Goal: Information Seeking & Learning: Compare options

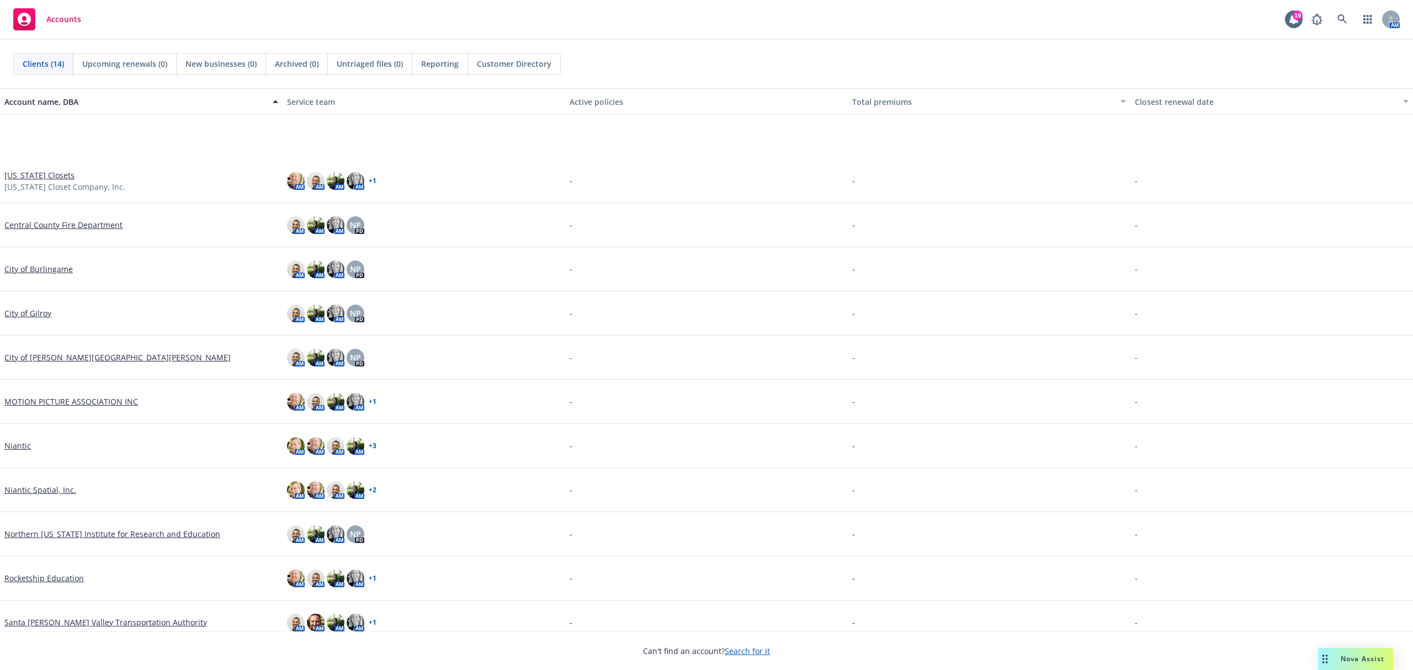
scroll to position [102, 0]
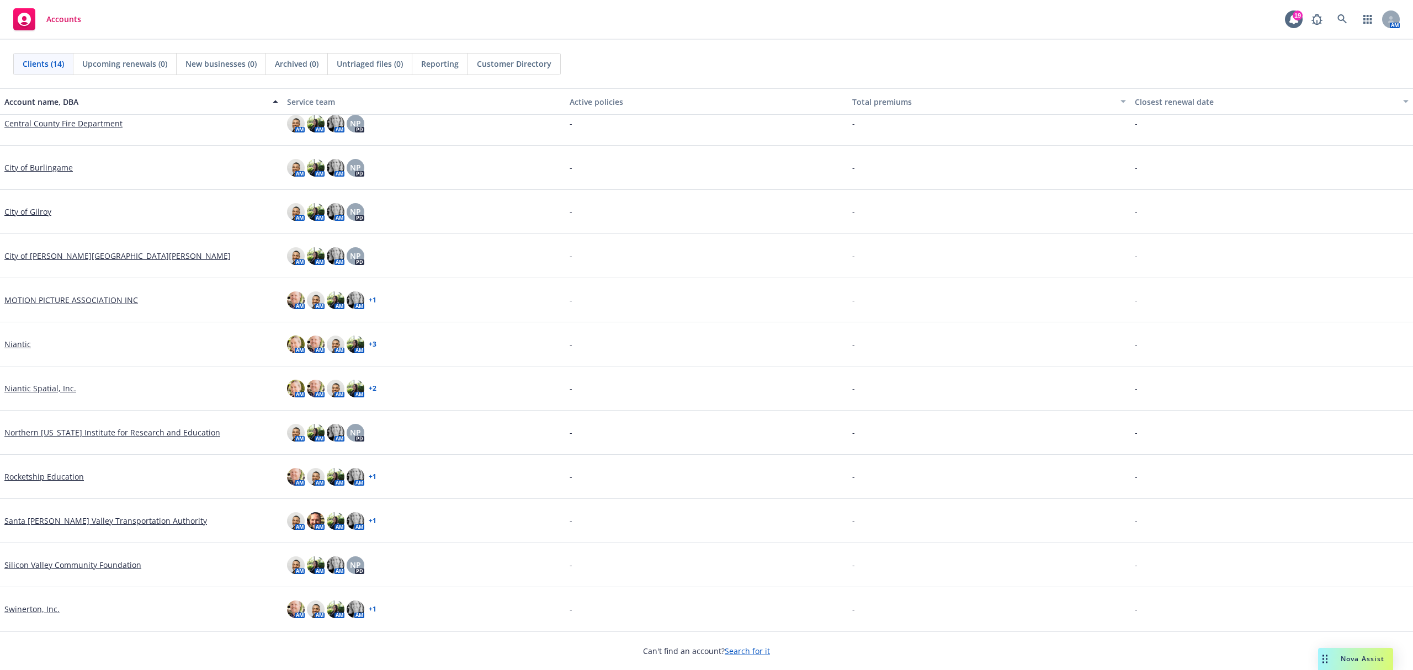
drag, startPoint x: 0, startPoint y: 0, endPoint x: 88, endPoint y: 519, distance: 526.2
click at [88, 519] on link "Santa Clara Valley Transportation Authority" at bounding box center [105, 521] width 203 height 12
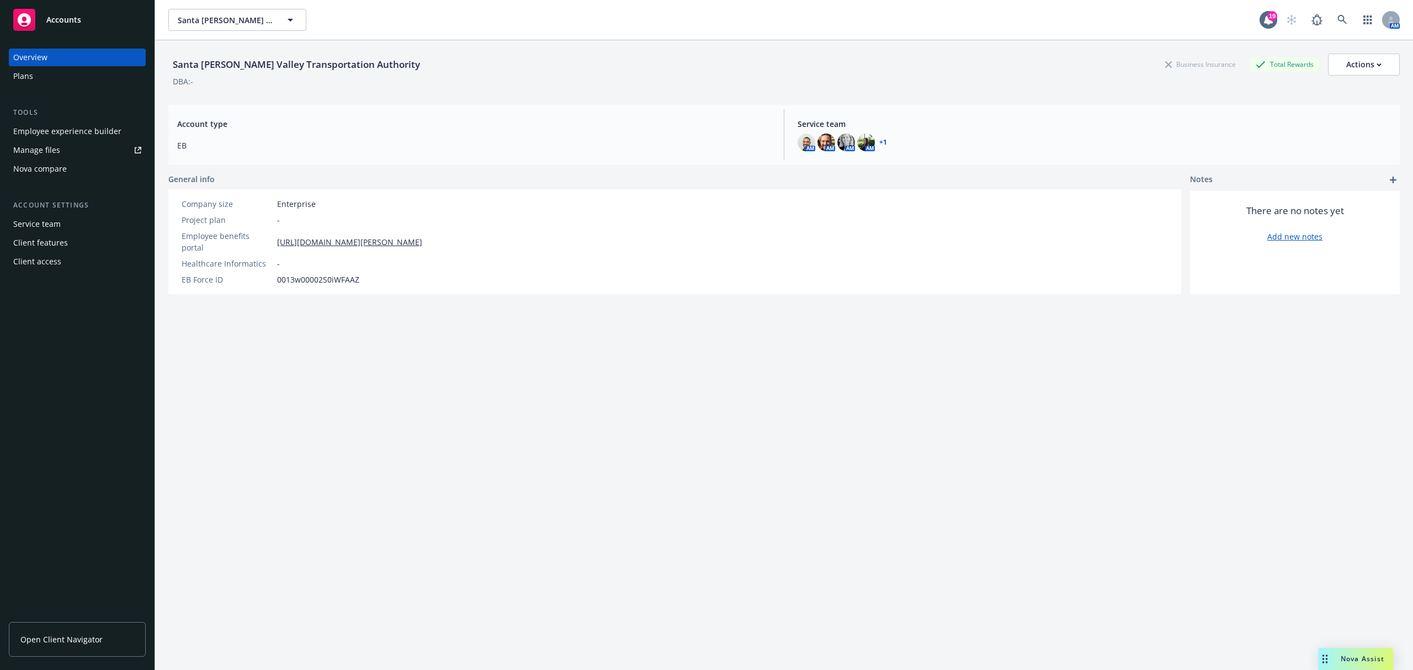
click at [42, 167] on div "Nova compare" at bounding box center [40, 169] width 54 height 18
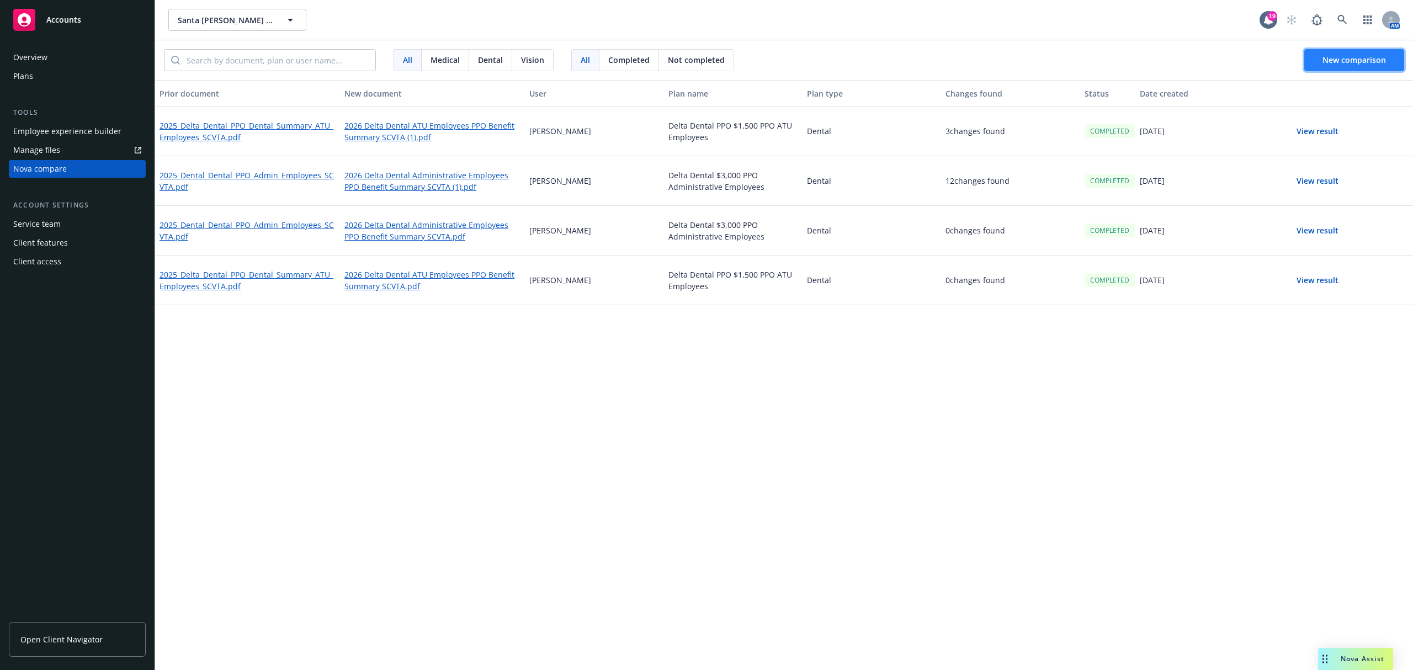
click at [1364, 57] on span "New comparison" at bounding box center [1353, 60] width 63 height 10
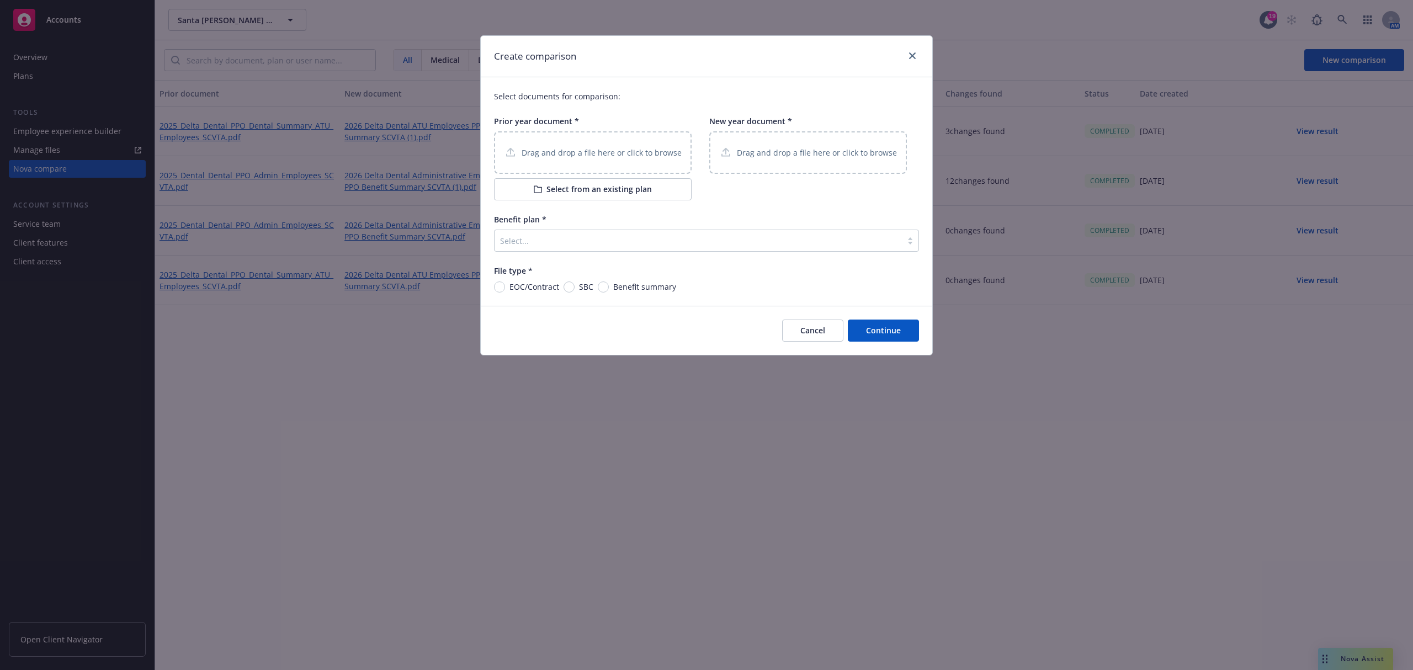
click at [636, 161] on div "Drag and drop a file here or click to browse" at bounding box center [593, 152] width 198 height 42
click at [780, 153] on p "Drag and drop a file here or click to browse" at bounding box center [817, 153] width 160 height 12
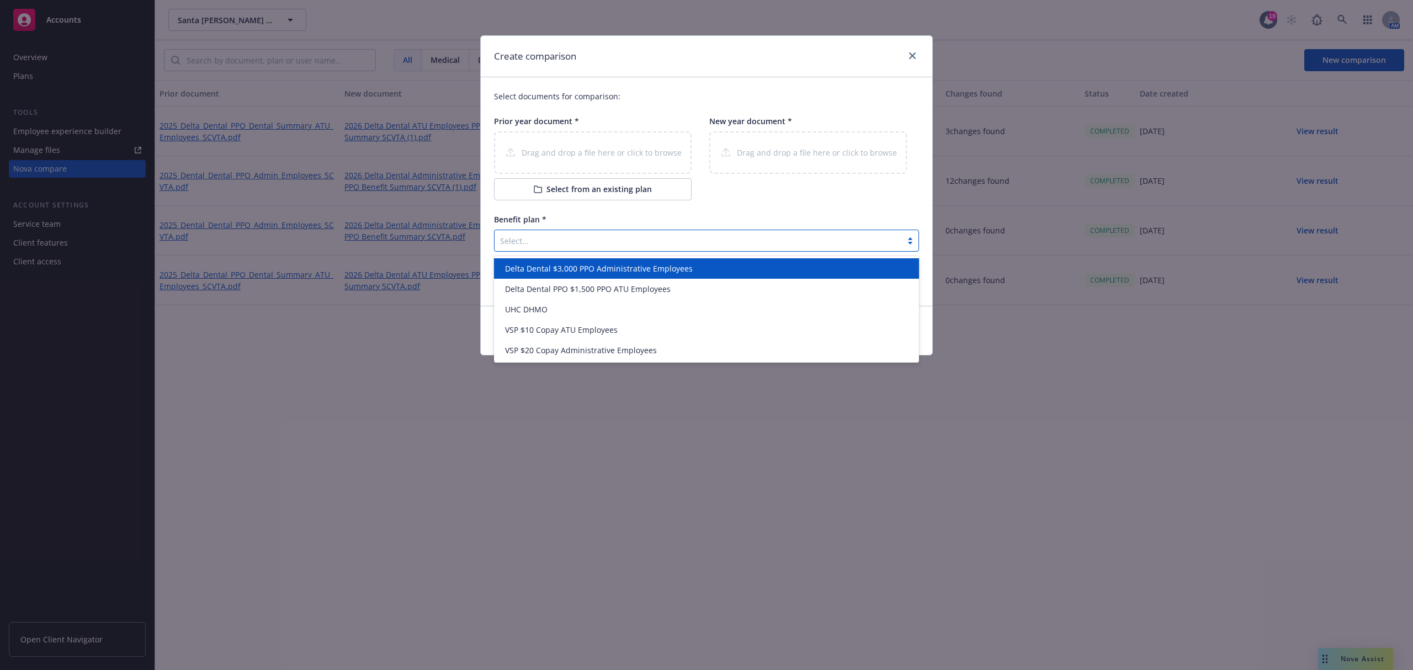
click at [592, 244] on div at bounding box center [698, 240] width 396 height 13
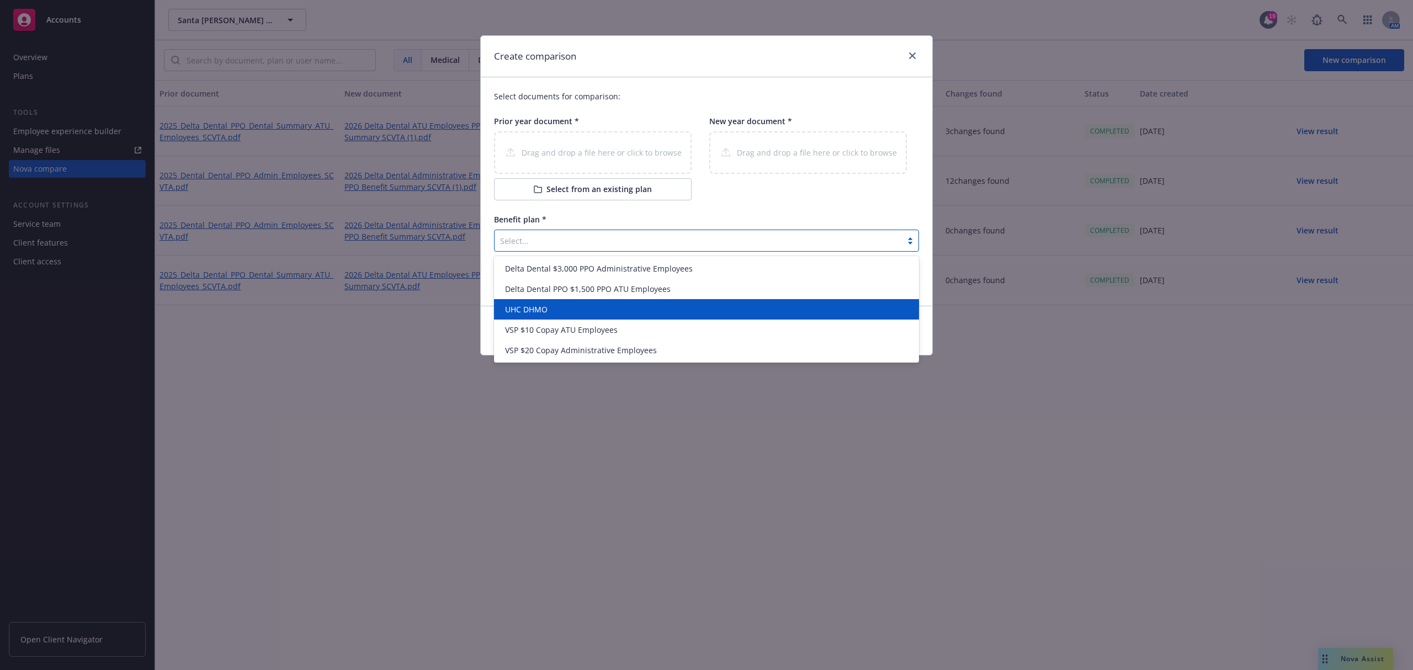
click at [559, 305] on div "UHC DHMO" at bounding box center [706, 310] width 411 height 12
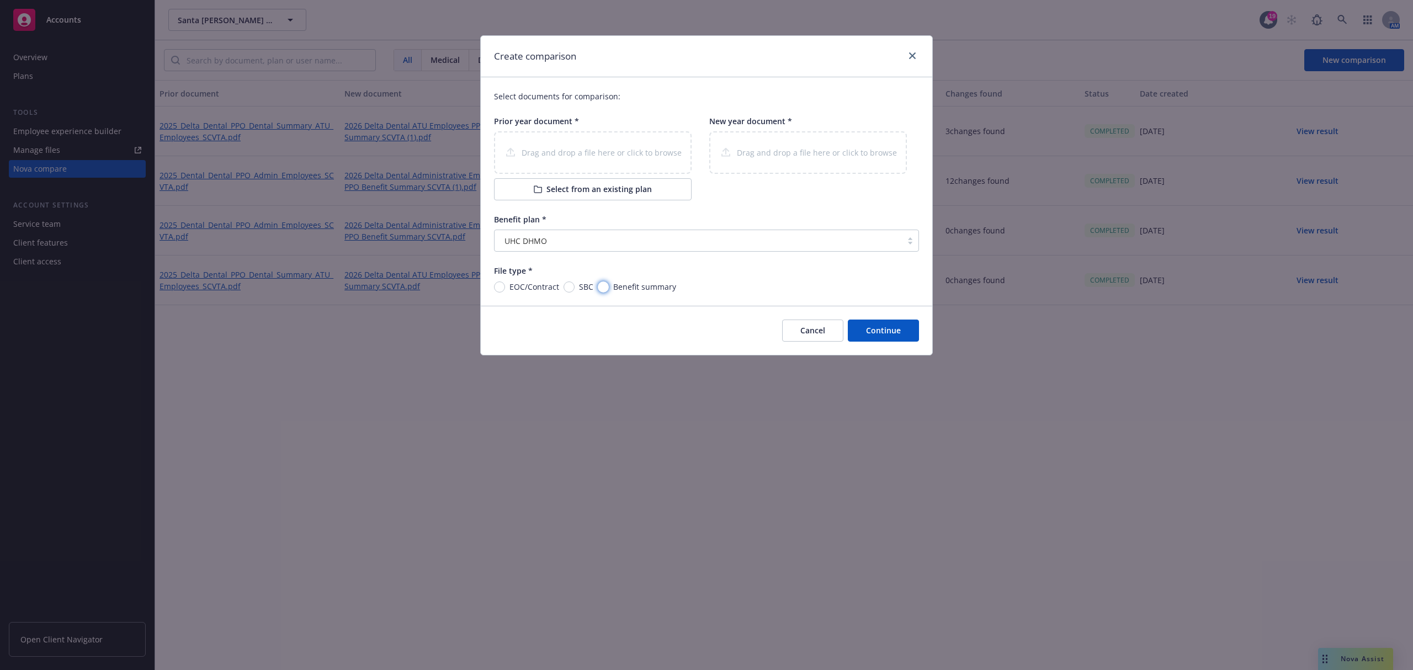
click at [606, 285] on input "Benefit summary" at bounding box center [603, 286] width 11 height 11
radio input "true"
click at [732, 285] on div "EOC/Contract SBC Benefit summary" at bounding box center [706, 287] width 425 height 12
click at [608, 152] on div "Drag and drop a file here or click to browse" at bounding box center [593, 152] width 198 height 42
click at [572, 145] on div "Drag and drop a file here or click to browse" at bounding box center [593, 152] width 198 height 42
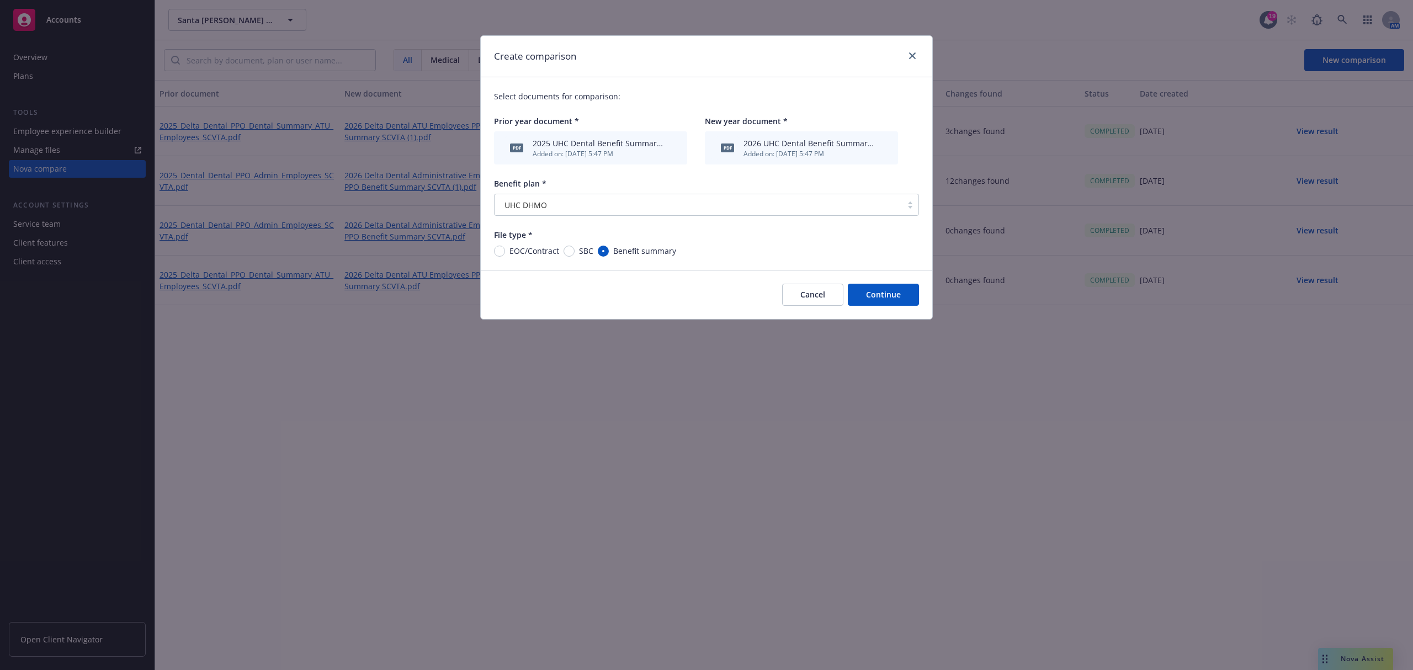
click at [885, 298] on button "Continue" at bounding box center [883, 295] width 71 height 22
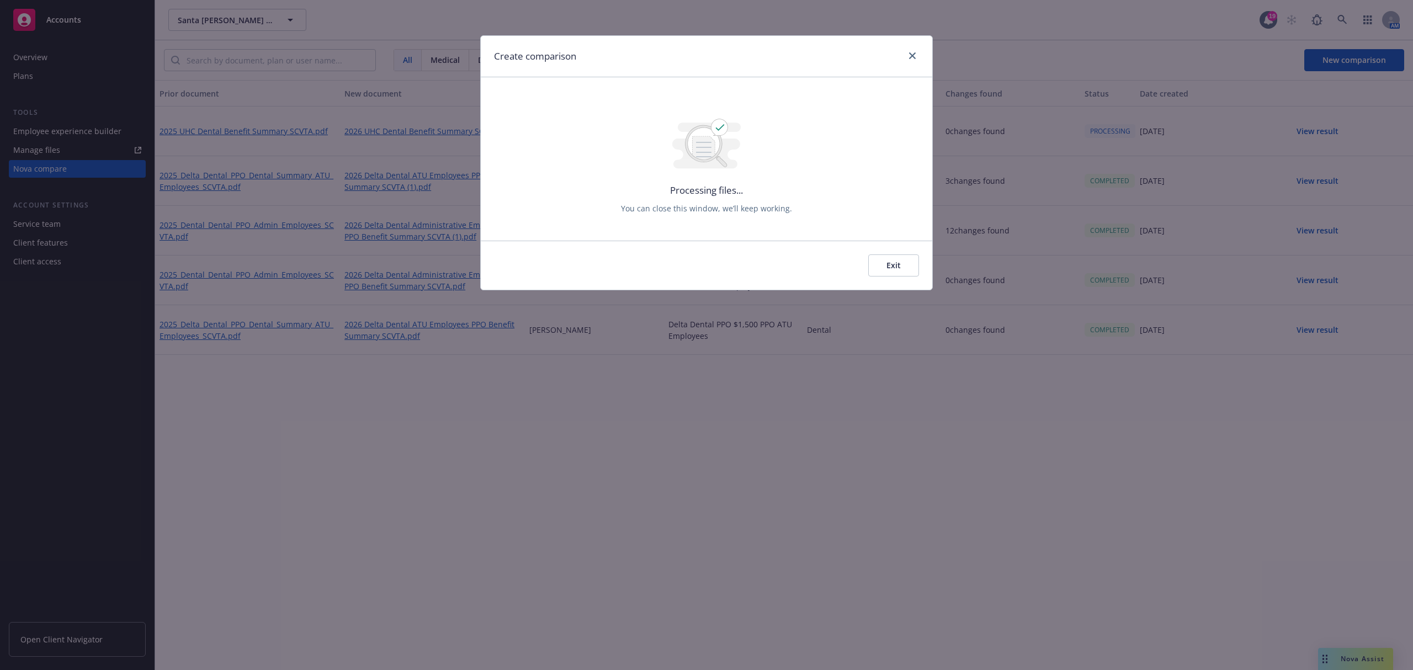
click at [905, 264] on button "Exit" at bounding box center [893, 265] width 51 height 22
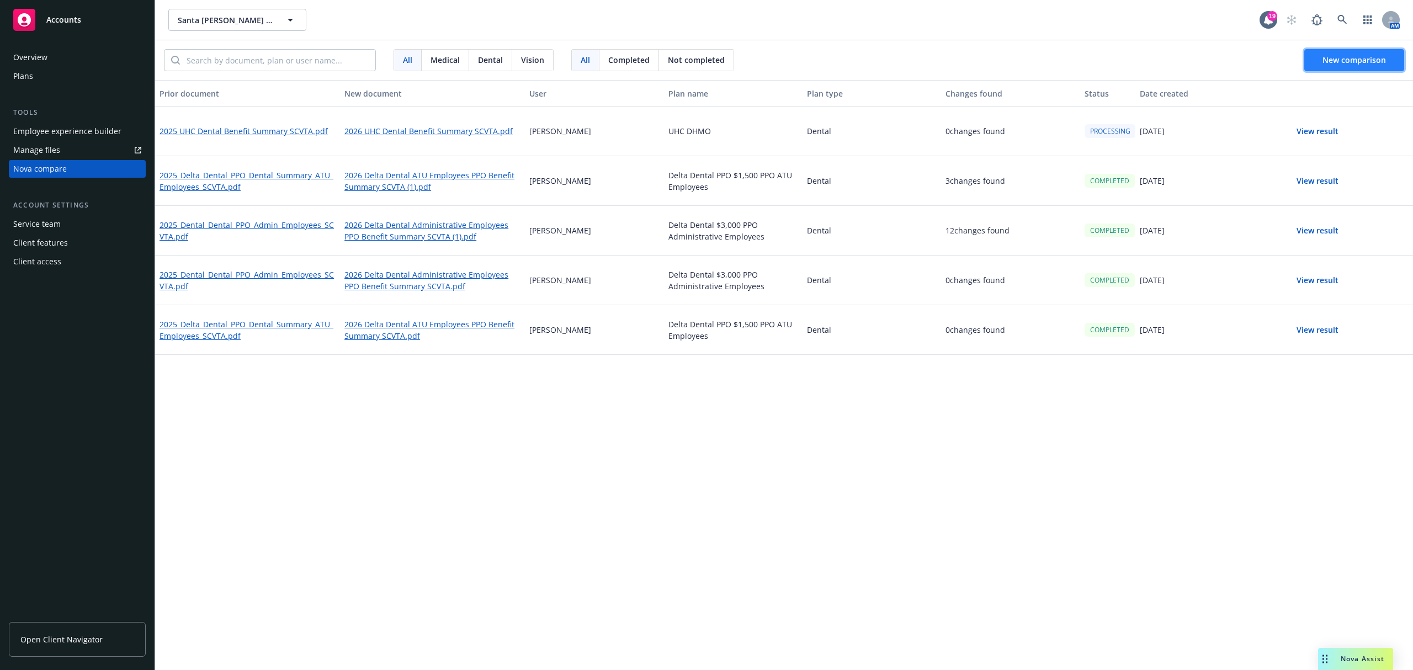
click at [1376, 60] on span "New comparison" at bounding box center [1353, 60] width 63 height 10
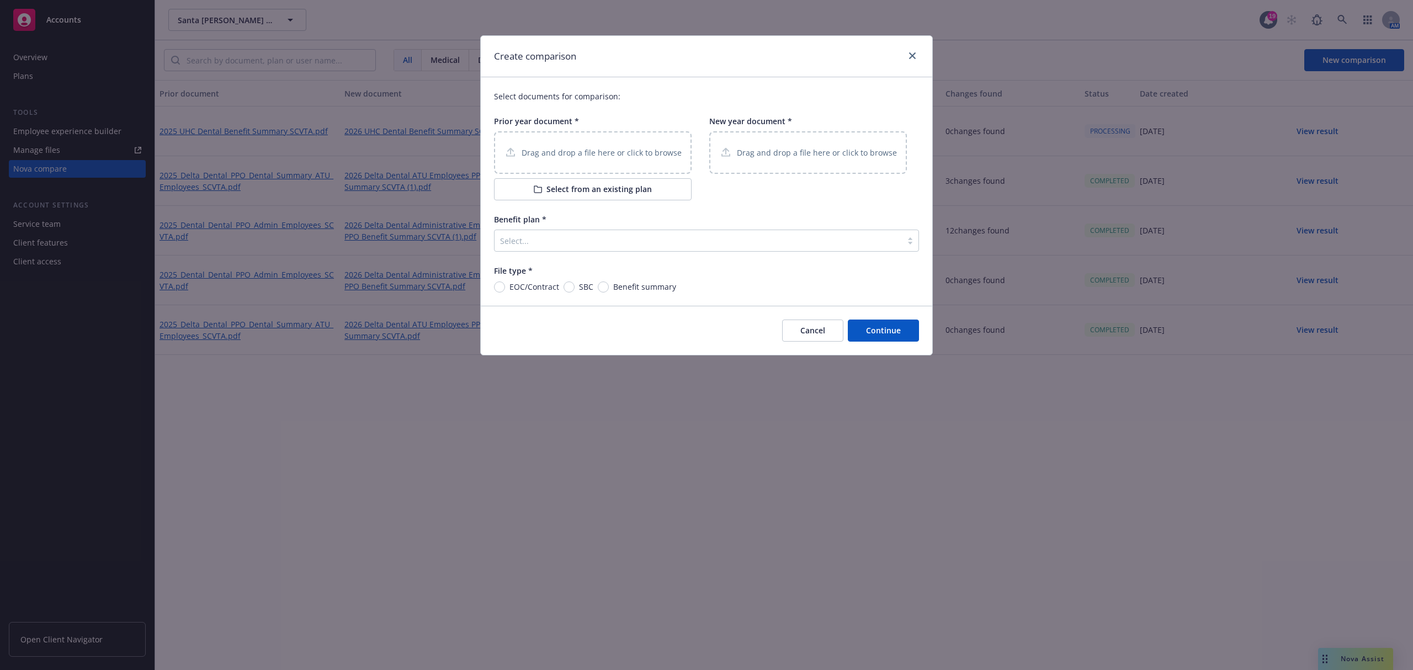
click at [539, 147] on p "Drag and drop a file here or click to browse" at bounding box center [602, 153] width 160 height 12
click at [753, 147] on p "Drag and drop a file here or click to browse" at bounding box center [817, 153] width 160 height 12
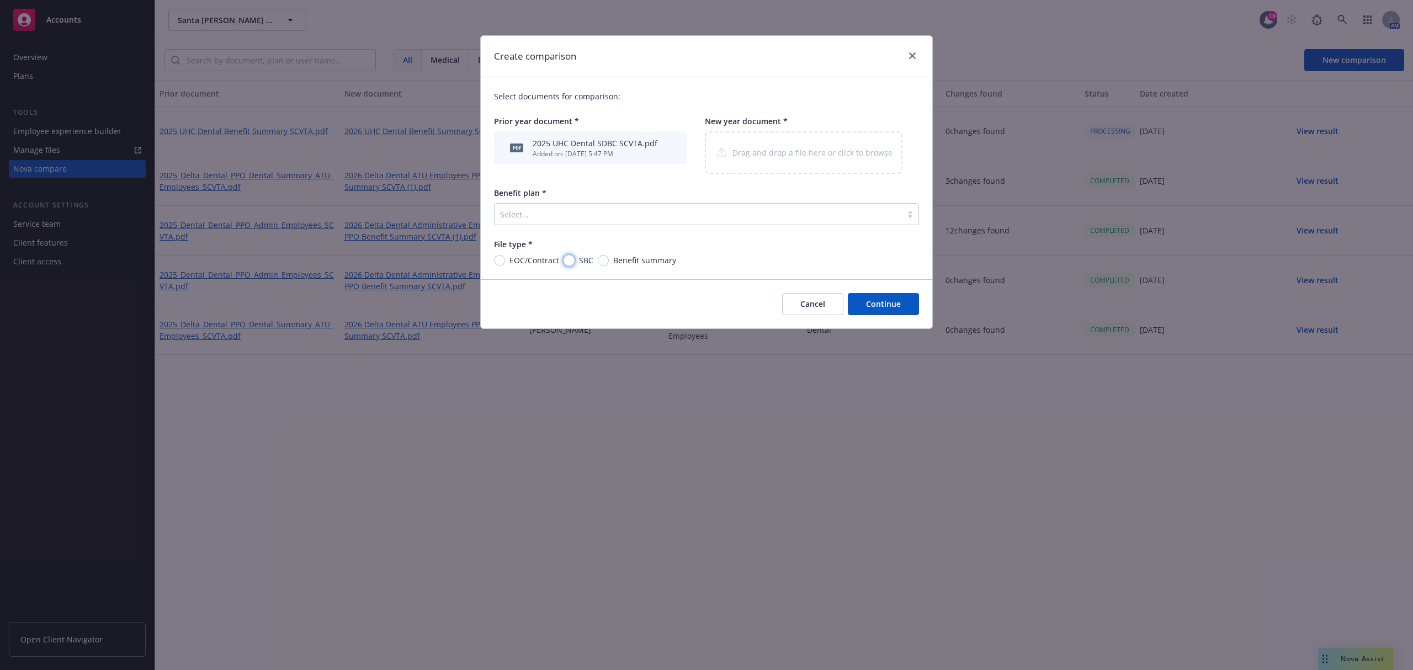
click at [567, 261] on input "SBC" at bounding box center [568, 260] width 11 height 11
radio input "true"
click at [588, 210] on div at bounding box center [698, 213] width 396 height 13
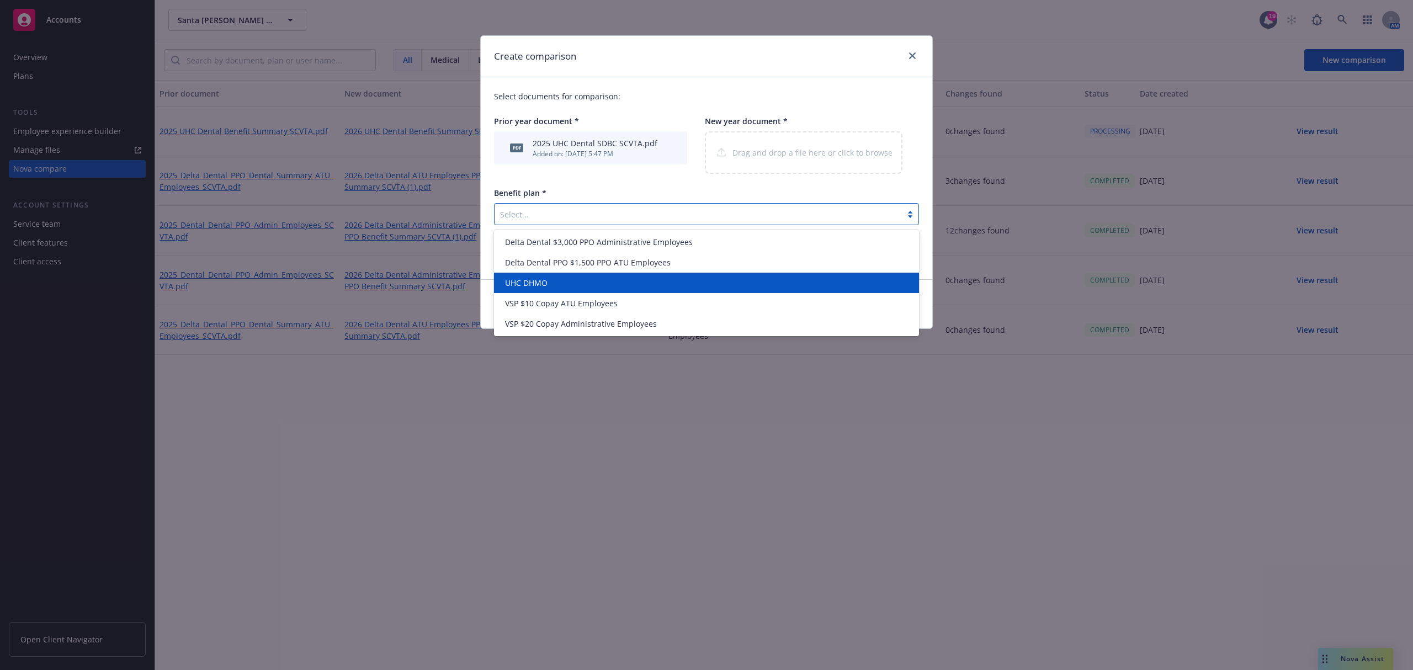
click at [559, 283] on div "UHC DHMO" at bounding box center [706, 283] width 411 height 12
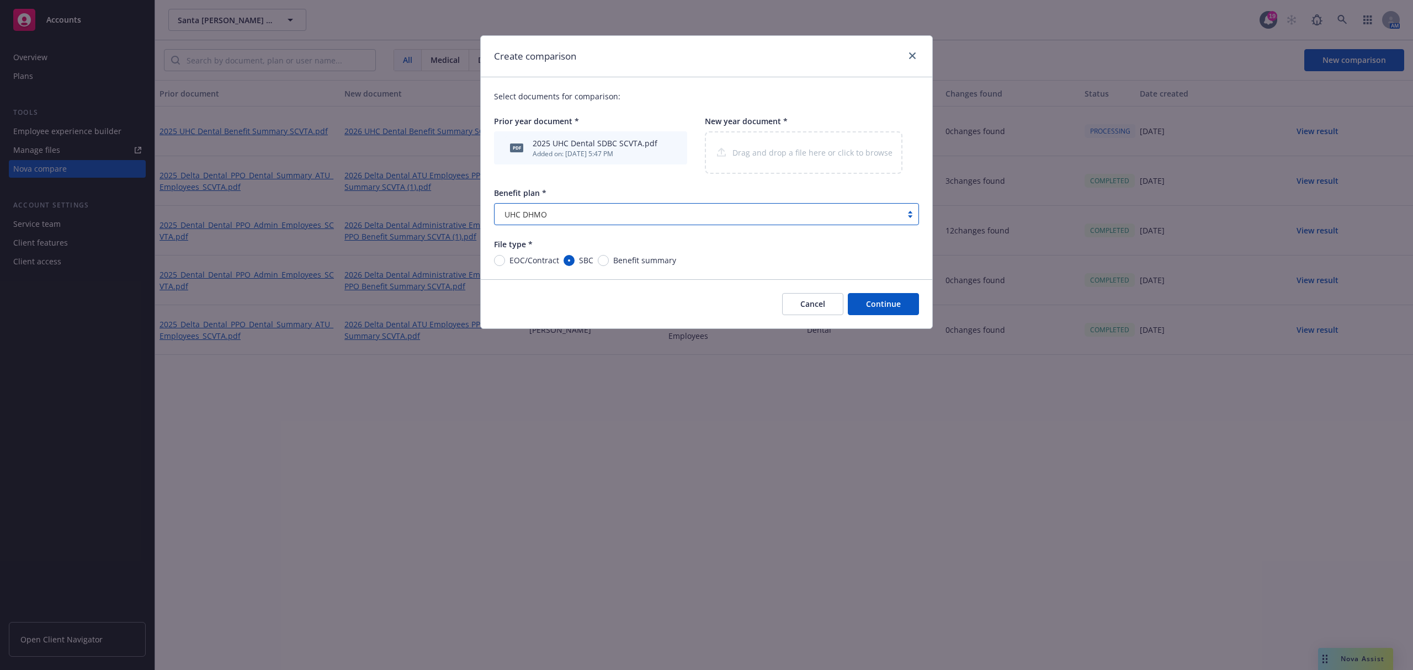
click at [821, 157] on div "Drag and drop a file here or click to browse" at bounding box center [804, 152] width 198 height 42
click at [749, 148] on div "Drag and drop a file here or click to browse" at bounding box center [804, 152] width 198 height 42
click at [711, 177] on div "Select documents for comparison: Prior year document * pdf 2025 UHC Dental SDBC…" at bounding box center [706, 178] width 451 height 202
click at [751, 286] on div "Cancel Continue" at bounding box center [706, 303] width 451 height 49
click at [754, 152] on div "Drag and drop a file here or click to browse" at bounding box center [804, 152] width 198 height 42
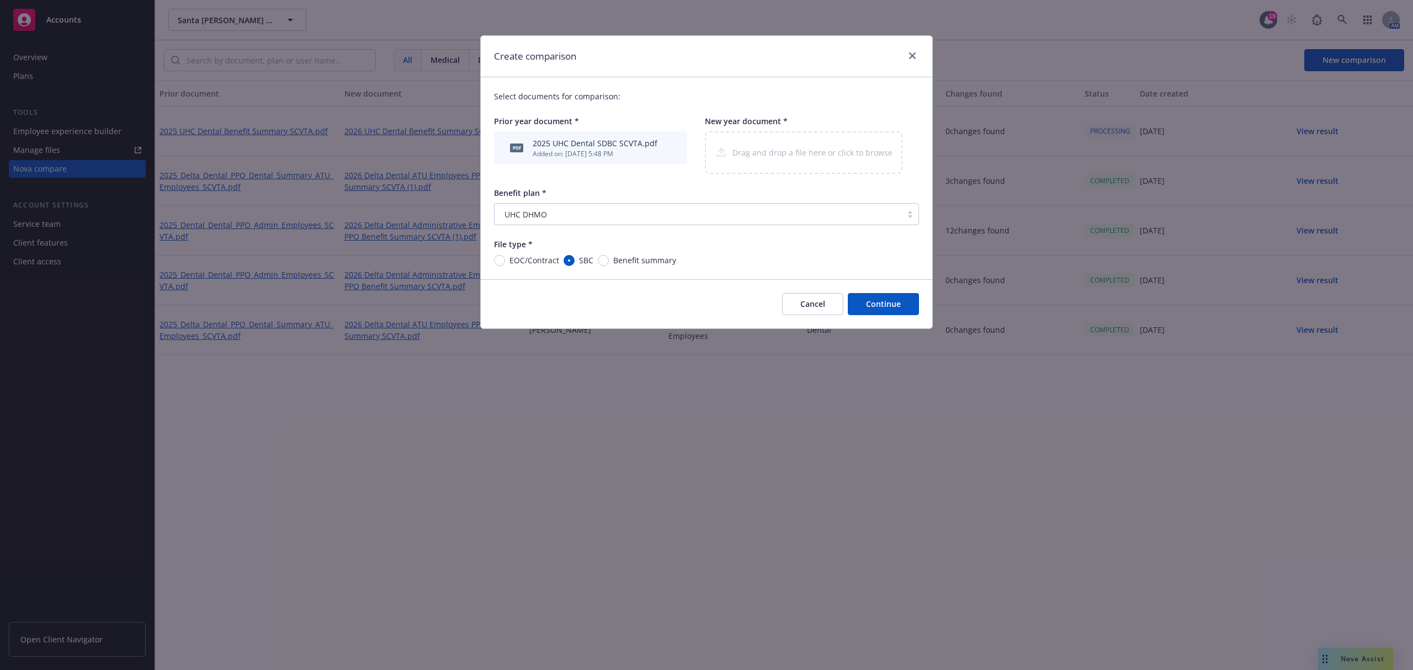
click at [718, 252] on div "File type * EOC/Contract SBC Benefit summary" at bounding box center [706, 252] width 425 height 28
click at [767, 153] on div "Drag and drop a file here or click to browse" at bounding box center [804, 152] width 198 height 42
click at [780, 155] on div "Drag and drop a file here or click to browse" at bounding box center [804, 152] width 198 height 42
click at [796, 312] on button "Cancel" at bounding box center [812, 304] width 61 height 22
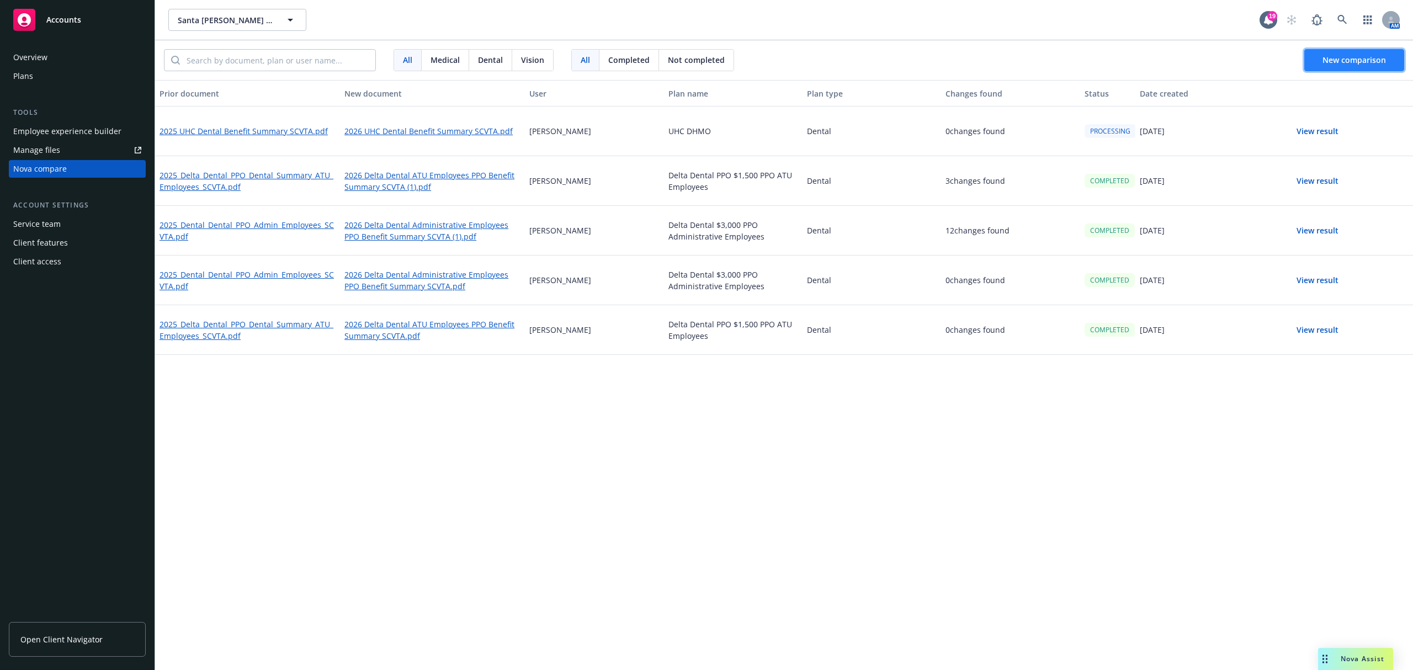
click at [1347, 58] on span "New comparison" at bounding box center [1353, 60] width 63 height 10
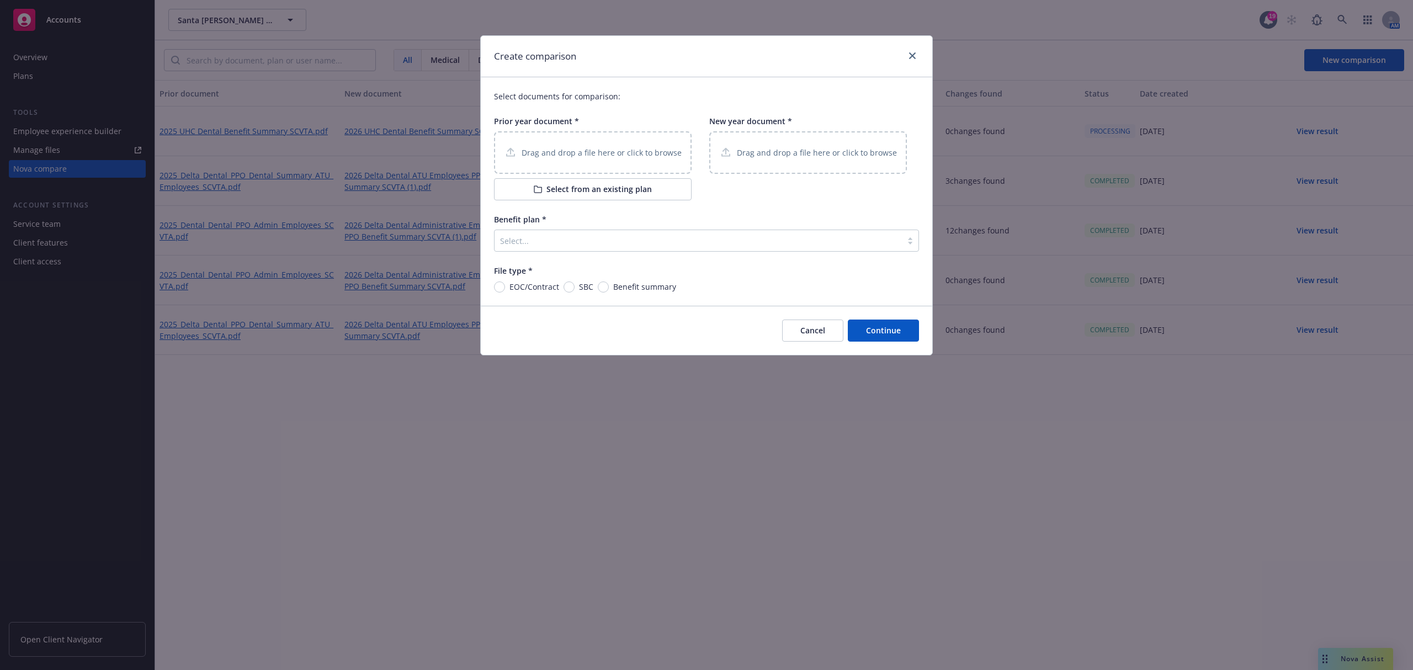
click at [778, 145] on div "Drag and drop a file here or click to browse" at bounding box center [808, 152] width 198 height 42
click at [768, 198] on div "New year document * Drag and drop a file here or click to browse" at bounding box center [808, 157] width 198 height 85
click at [566, 147] on p "Drag and drop a file here or click to browse" at bounding box center [602, 153] width 160 height 12
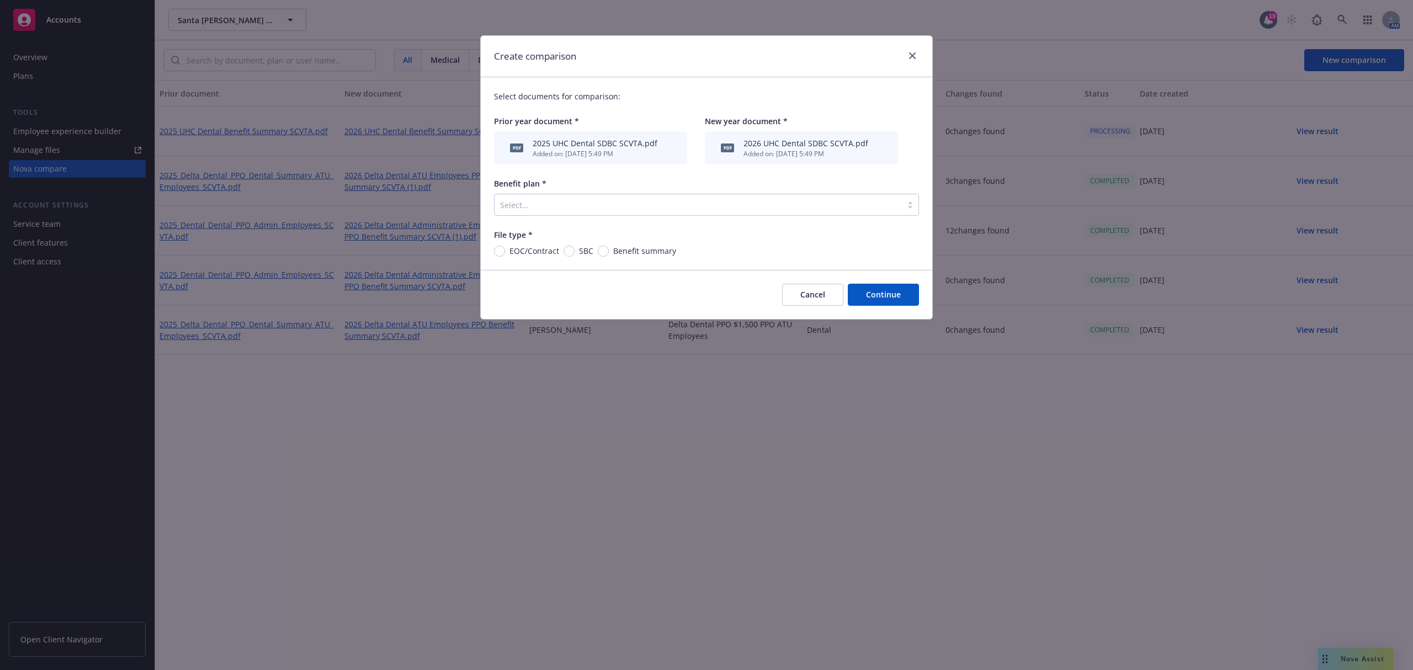
click at [667, 204] on div at bounding box center [698, 204] width 396 height 13
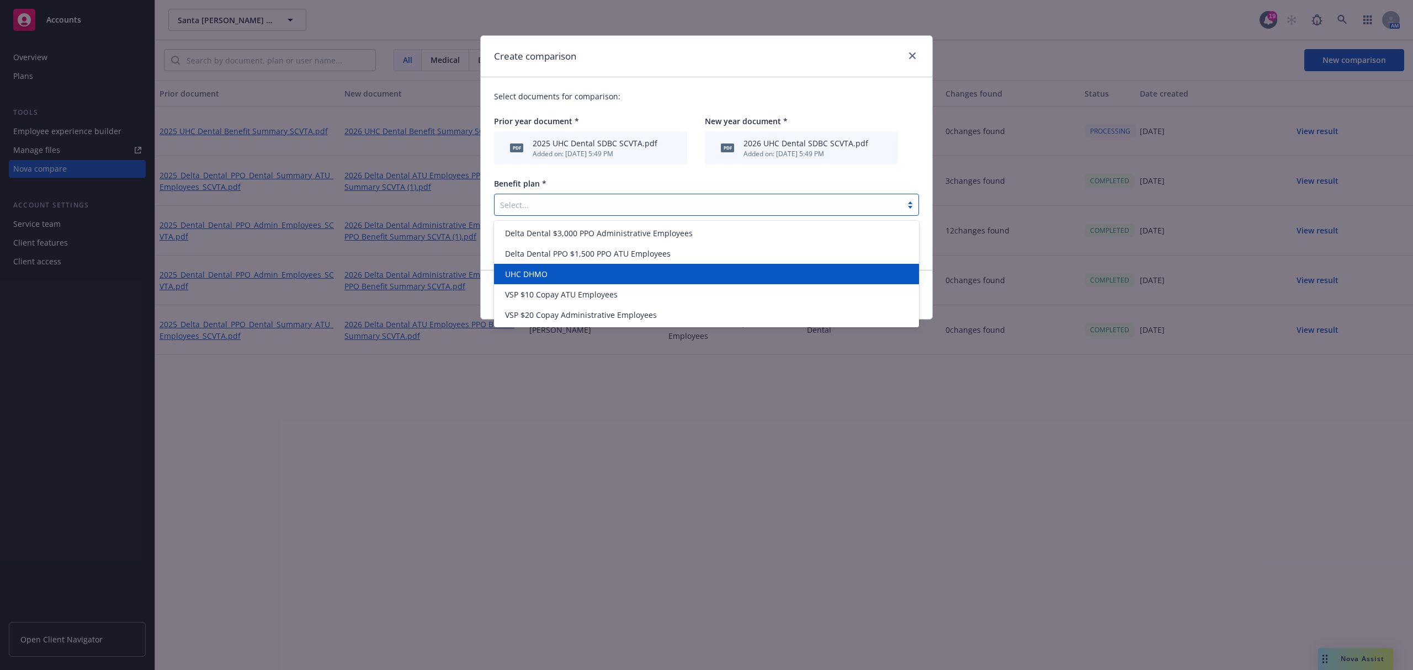
click at [575, 280] on div "UHC DHMO" at bounding box center [706, 274] width 424 height 20
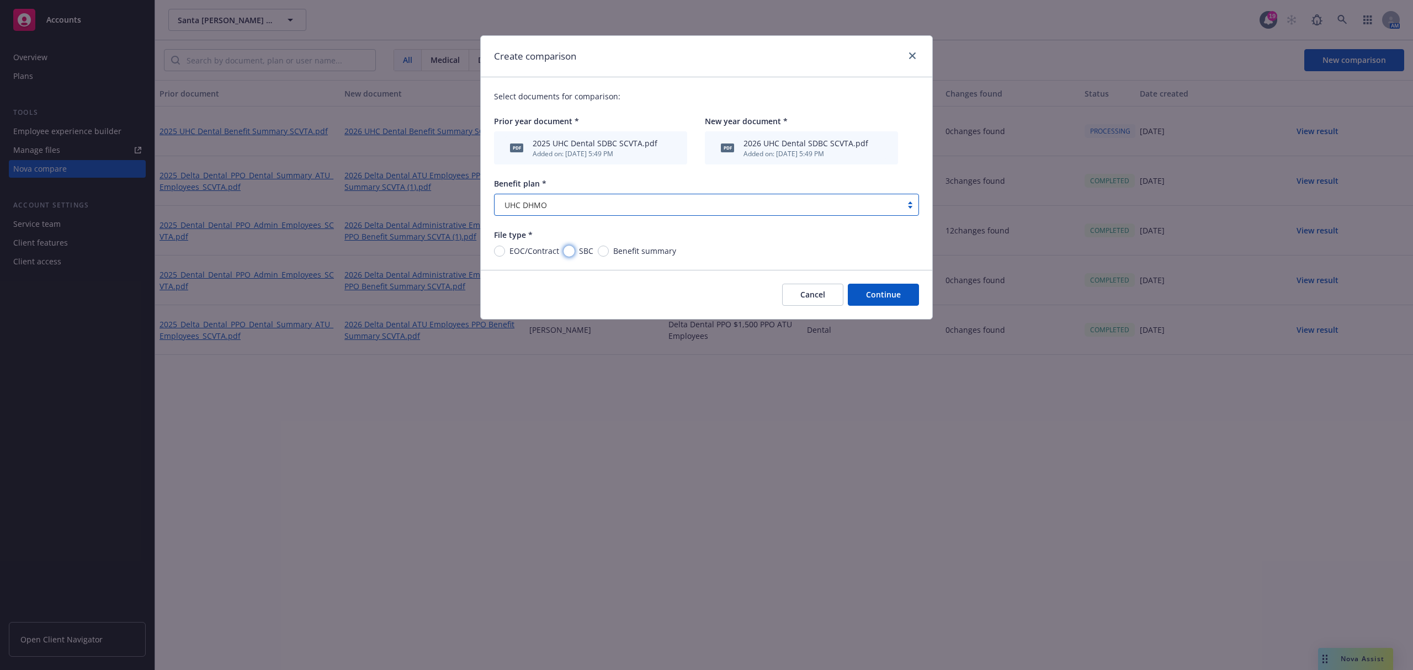
click at [570, 252] on input "SBC" at bounding box center [568, 251] width 11 height 11
radio input "true"
click at [892, 289] on button "Continue" at bounding box center [883, 295] width 71 height 22
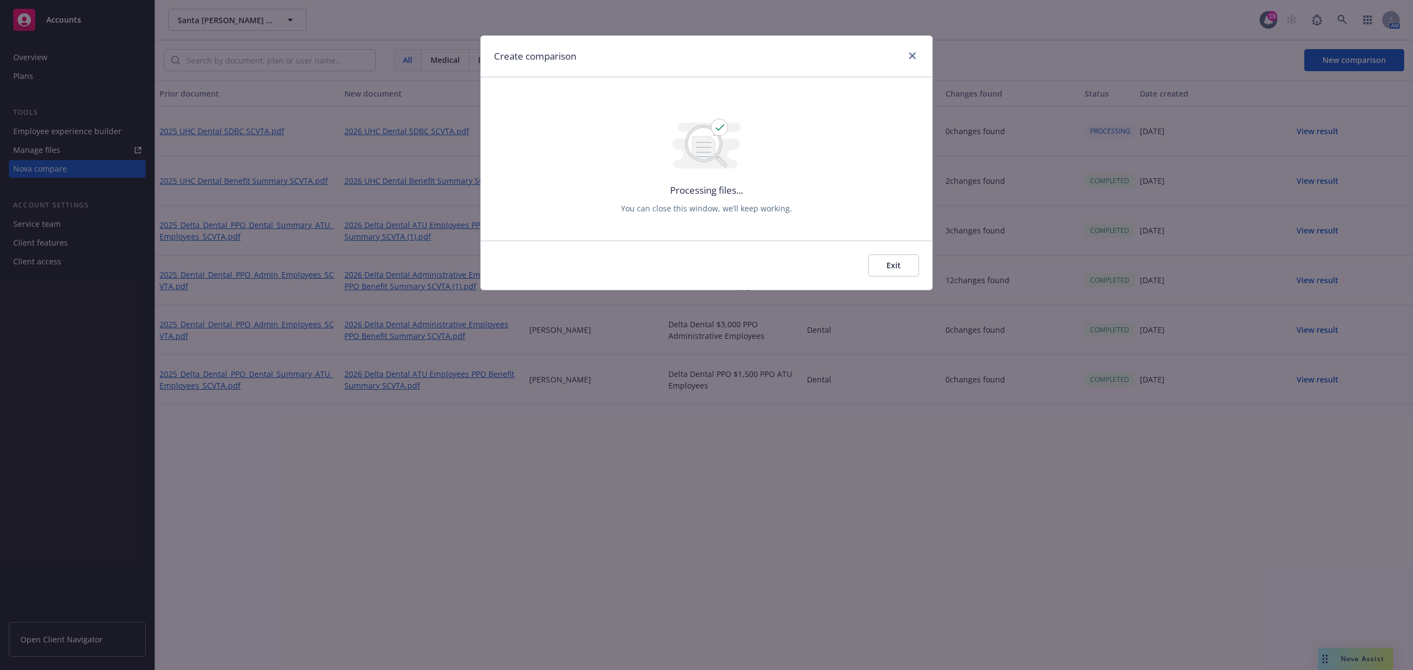
click at [911, 270] on button "Exit" at bounding box center [893, 265] width 51 height 22
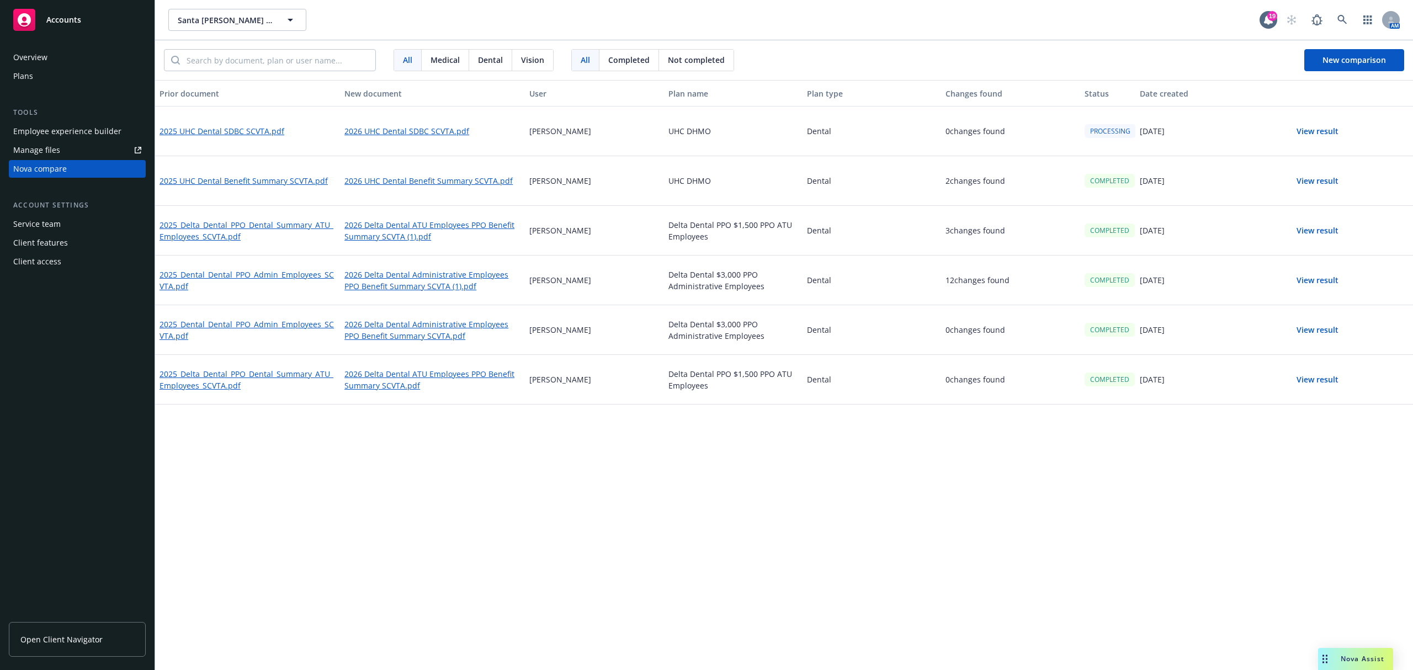
click at [1325, 172] on button "View result" at bounding box center [1317, 181] width 77 height 22
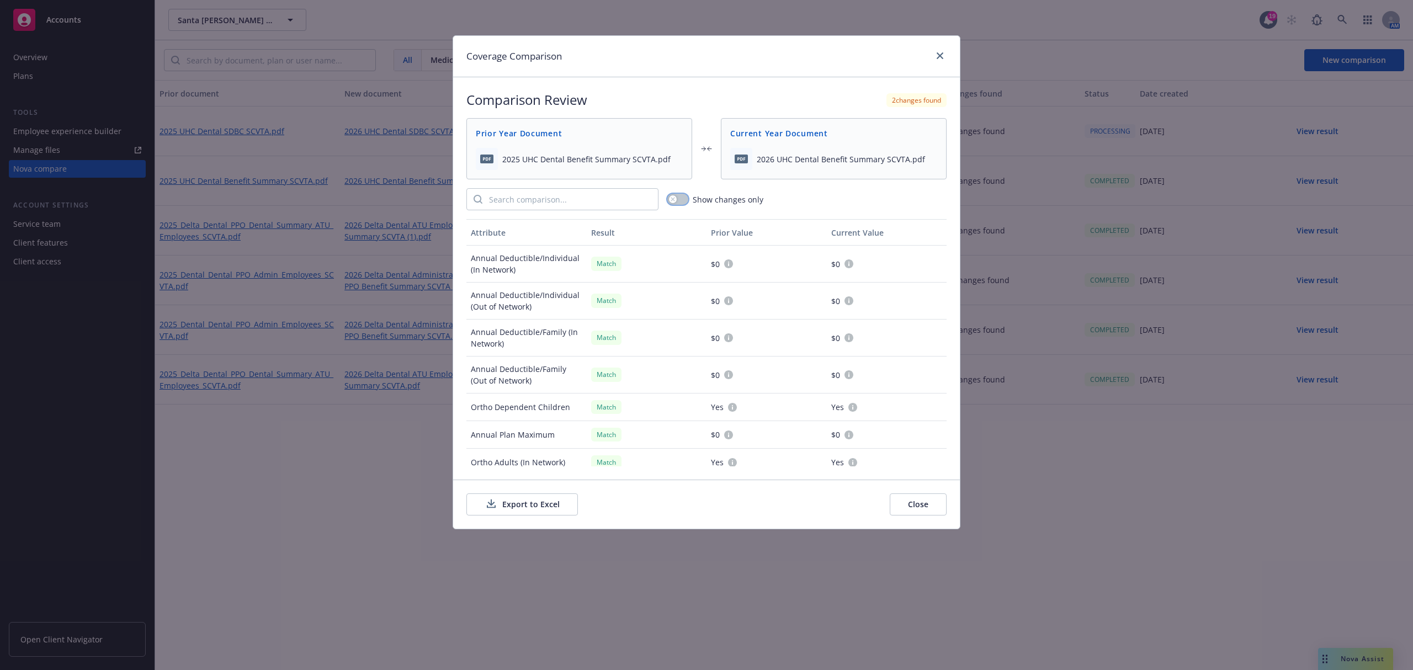
click at [684, 195] on button "button" at bounding box center [677, 199] width 21 height 11
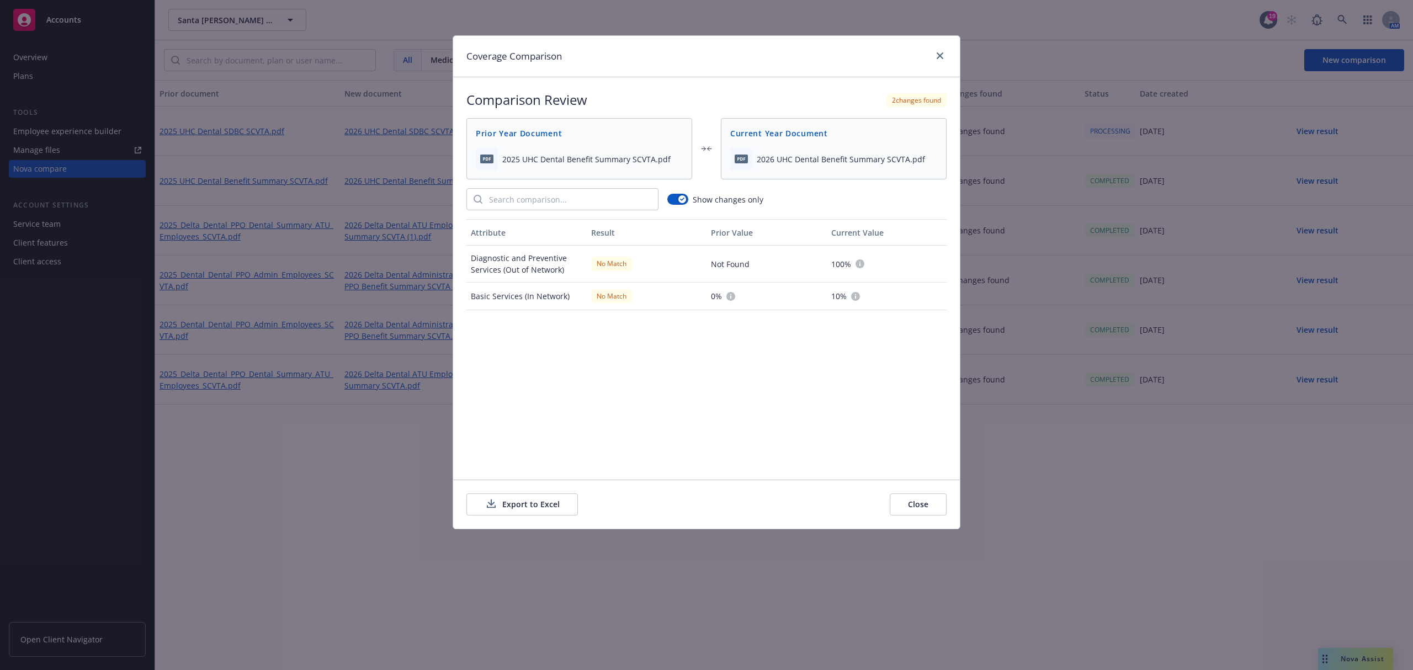
click at [911, 405] on div "Attribute Result Prior Value Current Value Diagnostic and Preventive Services (…" at bounding box center [706, 342] width 480 height 247
click at [919, 502] on button "Close" at bounding box center [918, 504] width 57 height 22
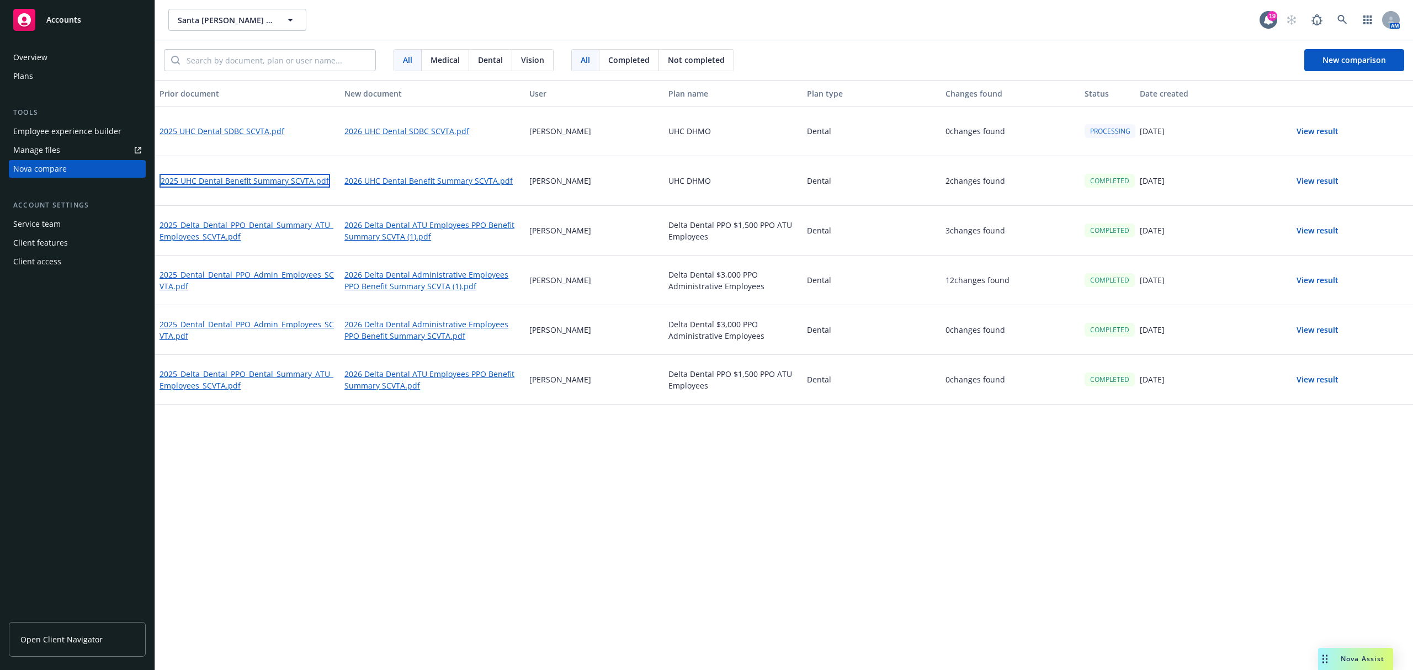
click at [268, 184] on link "2025 UHC Dental Benefit Summary SCVTA.pdf" at bounding box center [244, 181] width 171 height 14
click at [418, 182] on link "2026 UHC Dental Benefit Summary SCVTA.pdf" at bounding box center [429, 181] width 171 height 14
click at [1329, 133] on button "View result" at bounding box center [1317, 131] width 77 height 22
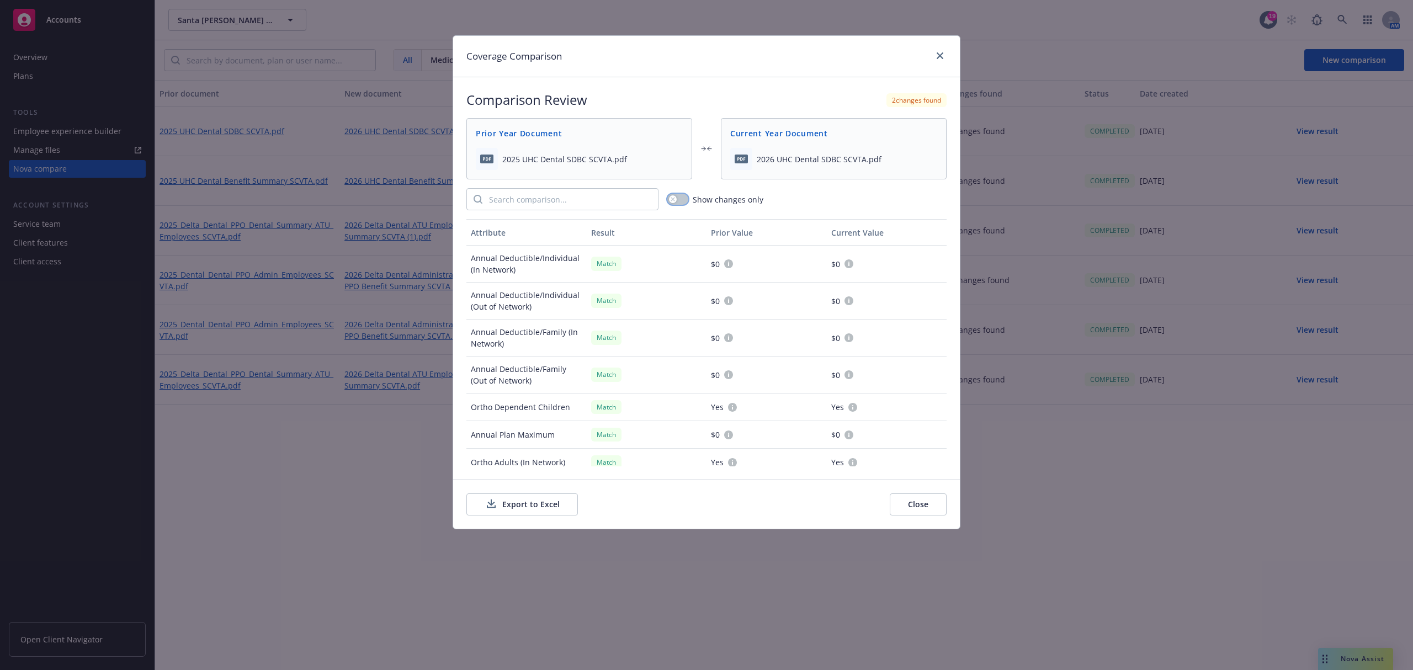
click at [669, 194] on button "button" at bounding box center [677, 199] width 21 height 11
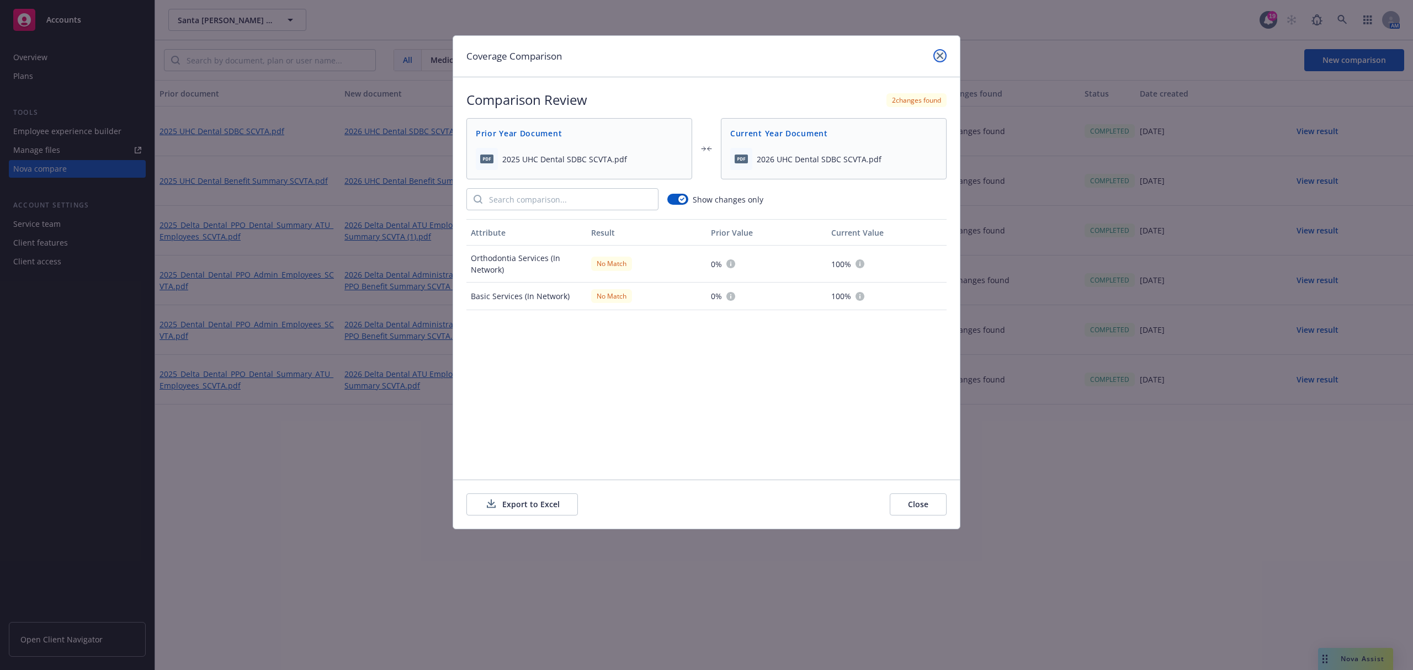
click at [940, 57] on icon "close" at bounding box center [940, 55] width 7 height 7
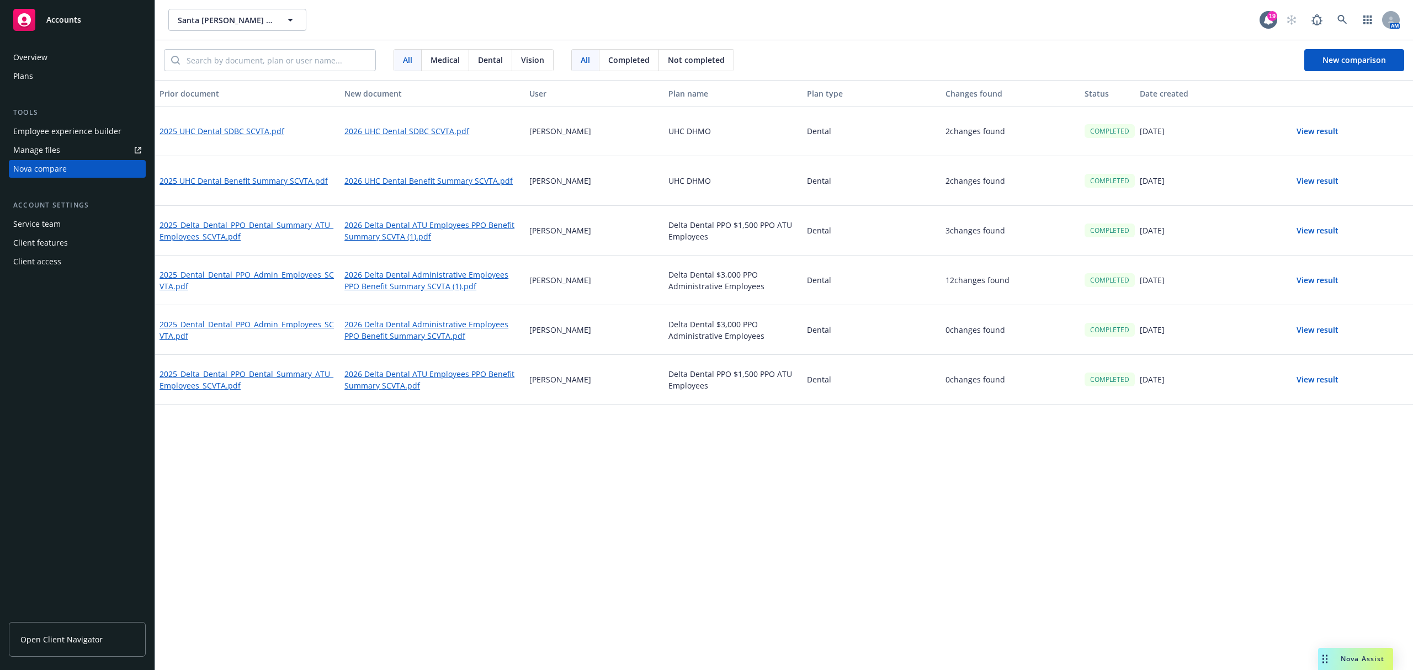
click at [1332, 124] on button "View result" at bounding box center [1317, 131] width 77 height 22
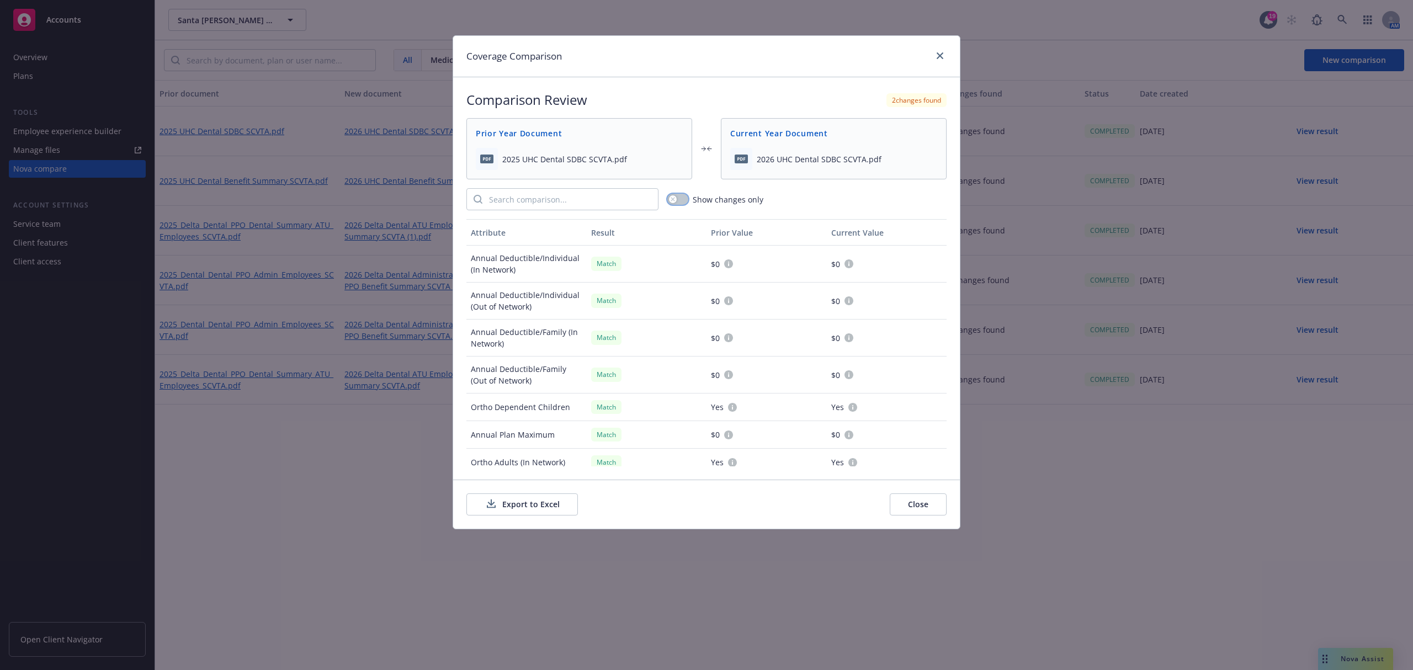
click at [674, 202] on div "button" at bounding box center [673, 199] width 8 height 8
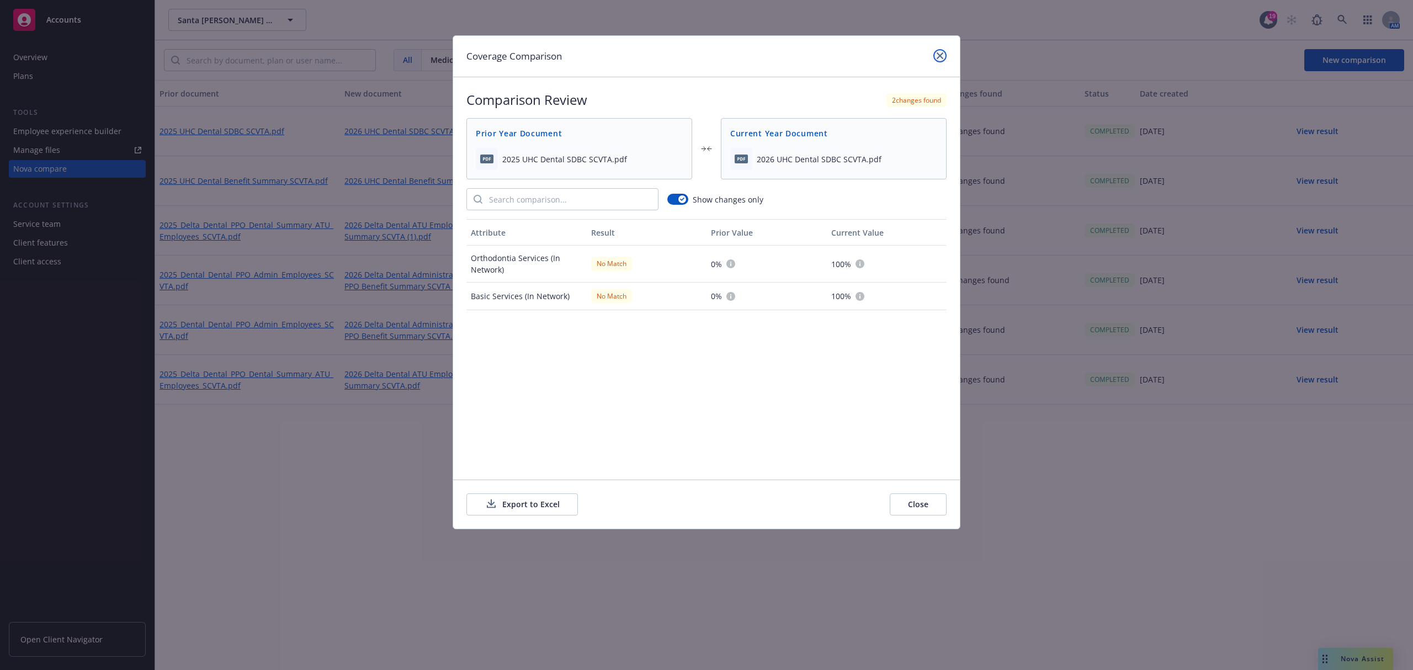
click at [934, 51] on link "close" at bounding box center [939, 55] width 13 height 13
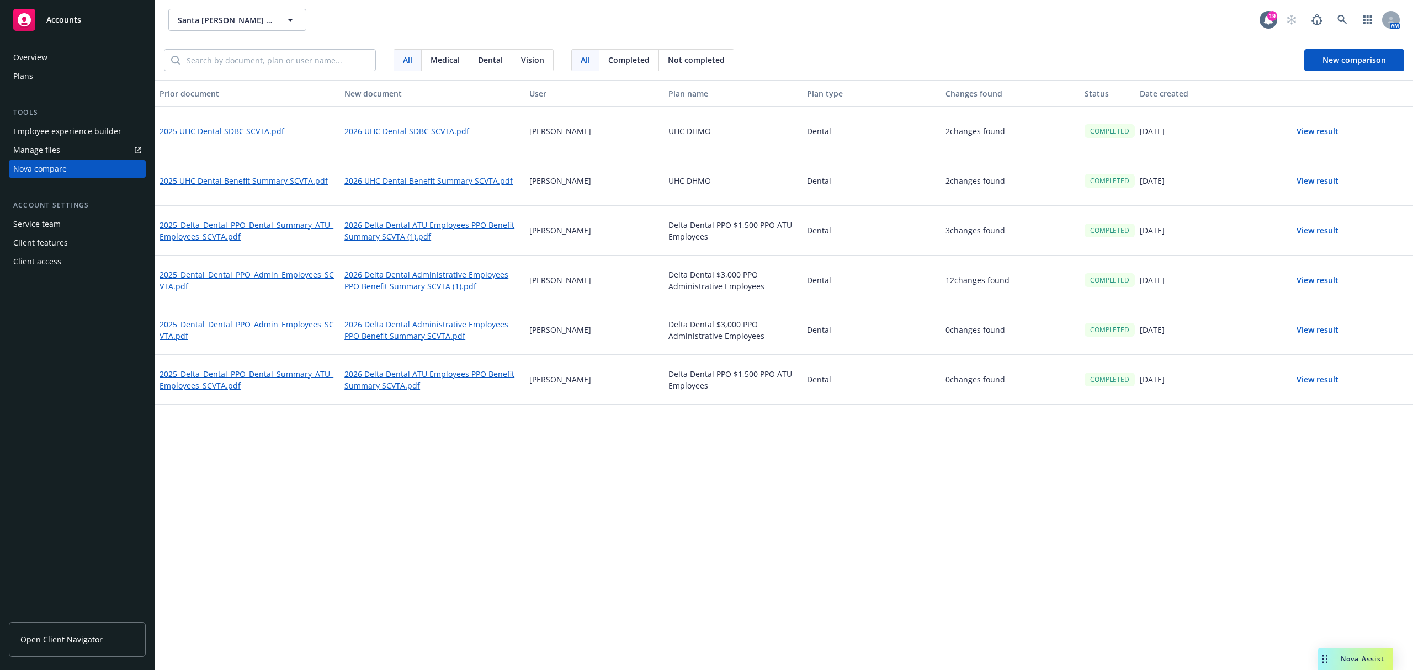
click at [1305, 182] on button "View result" at bounding box center [1317, 181] width 77 height 22
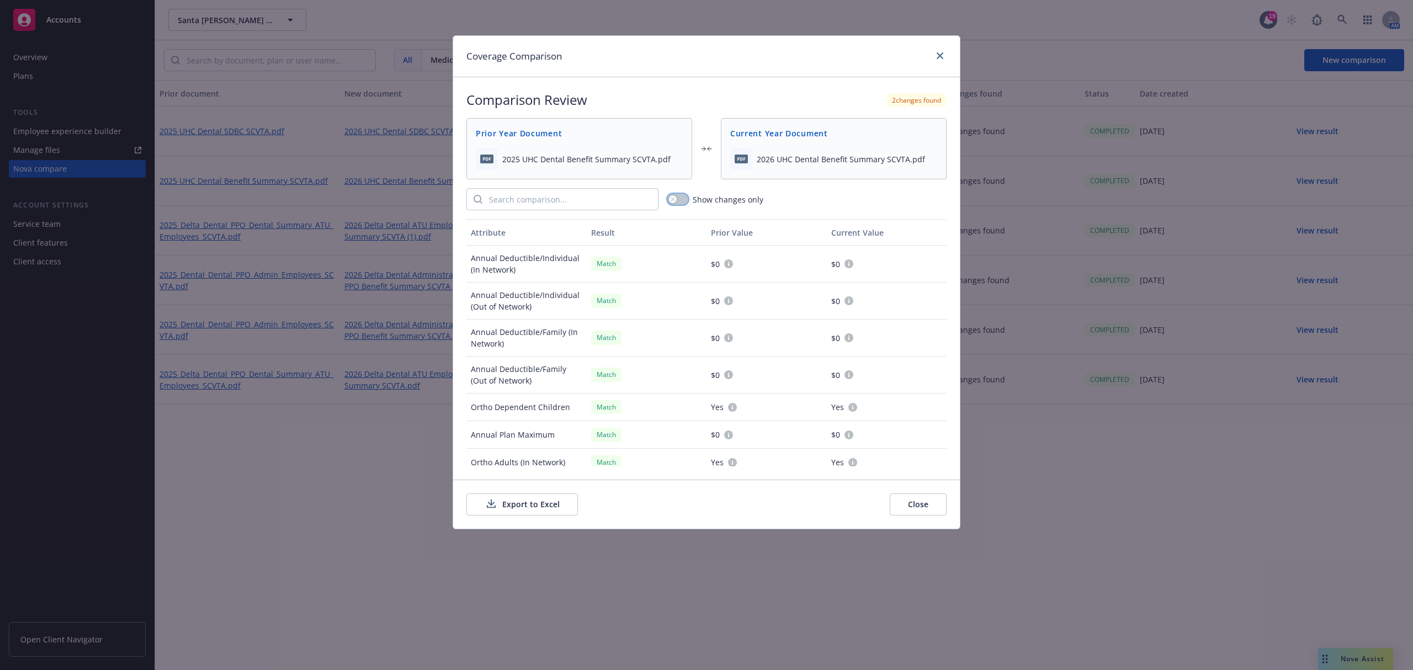
click at [680, 196] on button "button" at bounding box center [677, 199] width 21 height 11
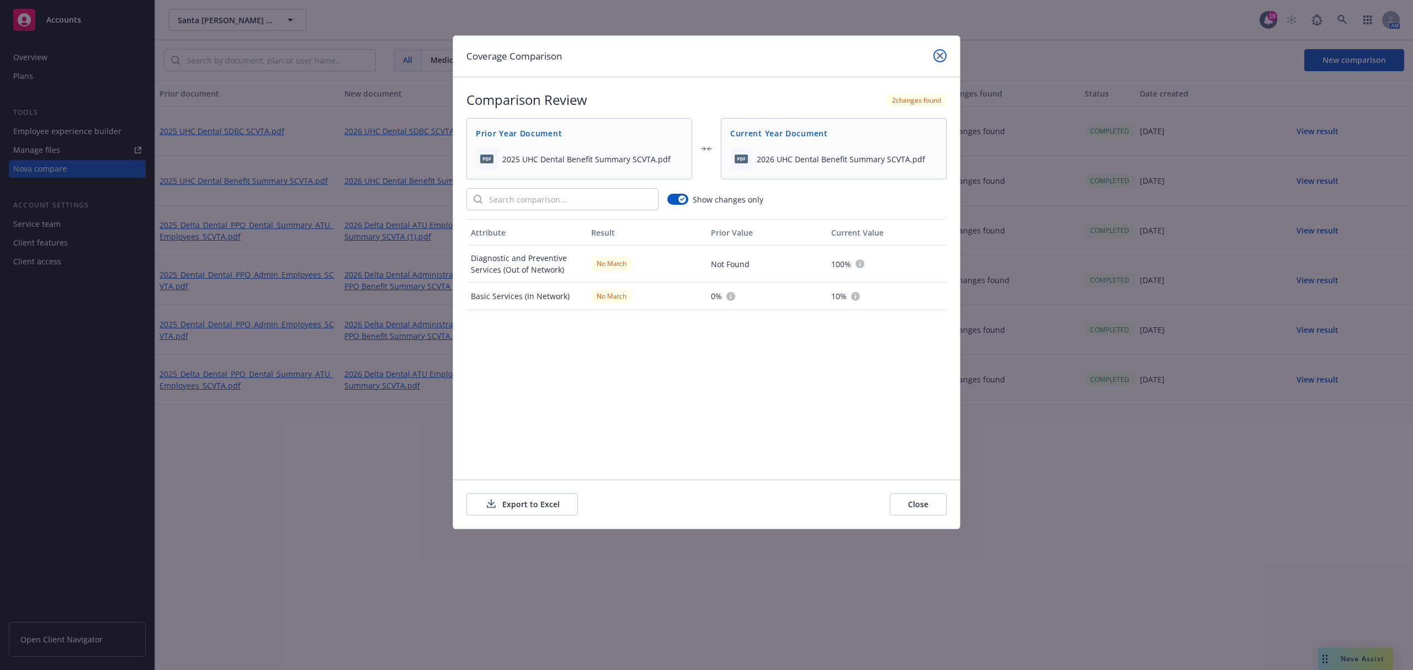
click at [939, 51] on link "close" at bounding box center [939, 55] width 13 height 13
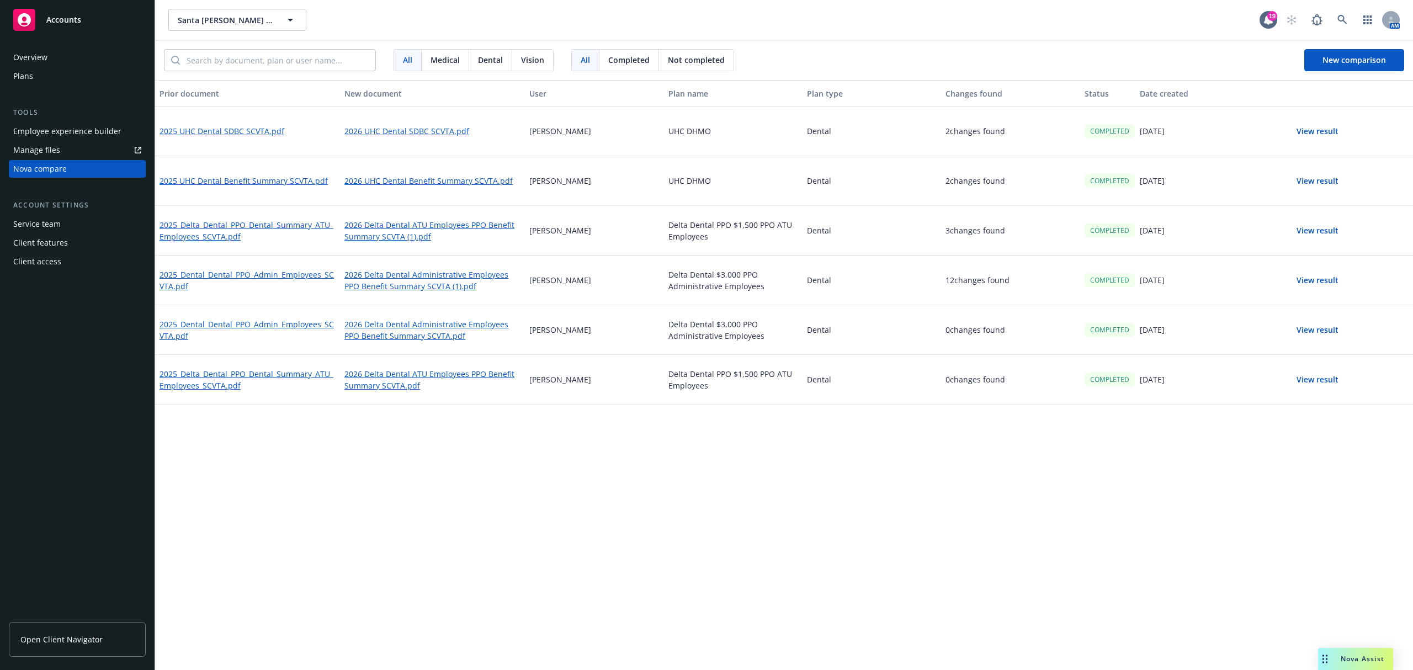
click at [1334, 126] on button "View result" at bounding box center [1317, 131] width 77 height 22
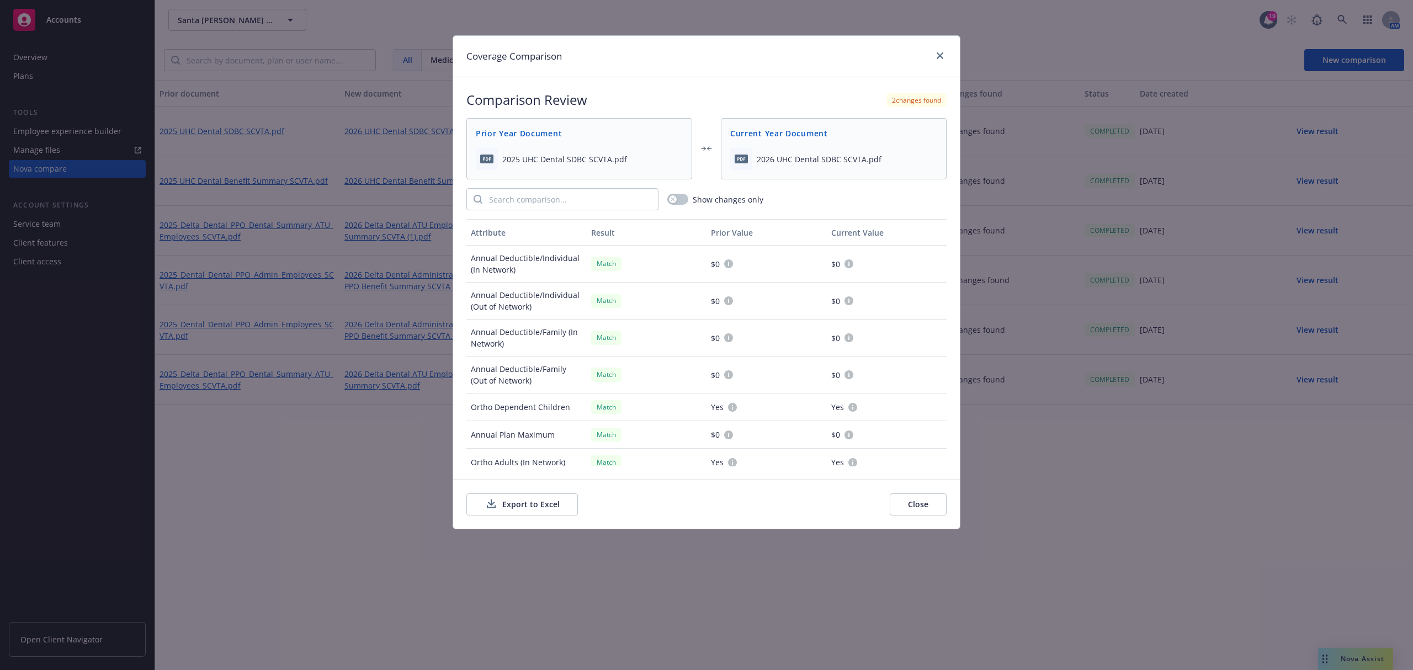
click at [665, 204] on div "Show changes only" at bounding box center [706, 199] width 480 height 22
click at [678, 198] on button "button" at bounding box center [677, 199] width 21 height 11
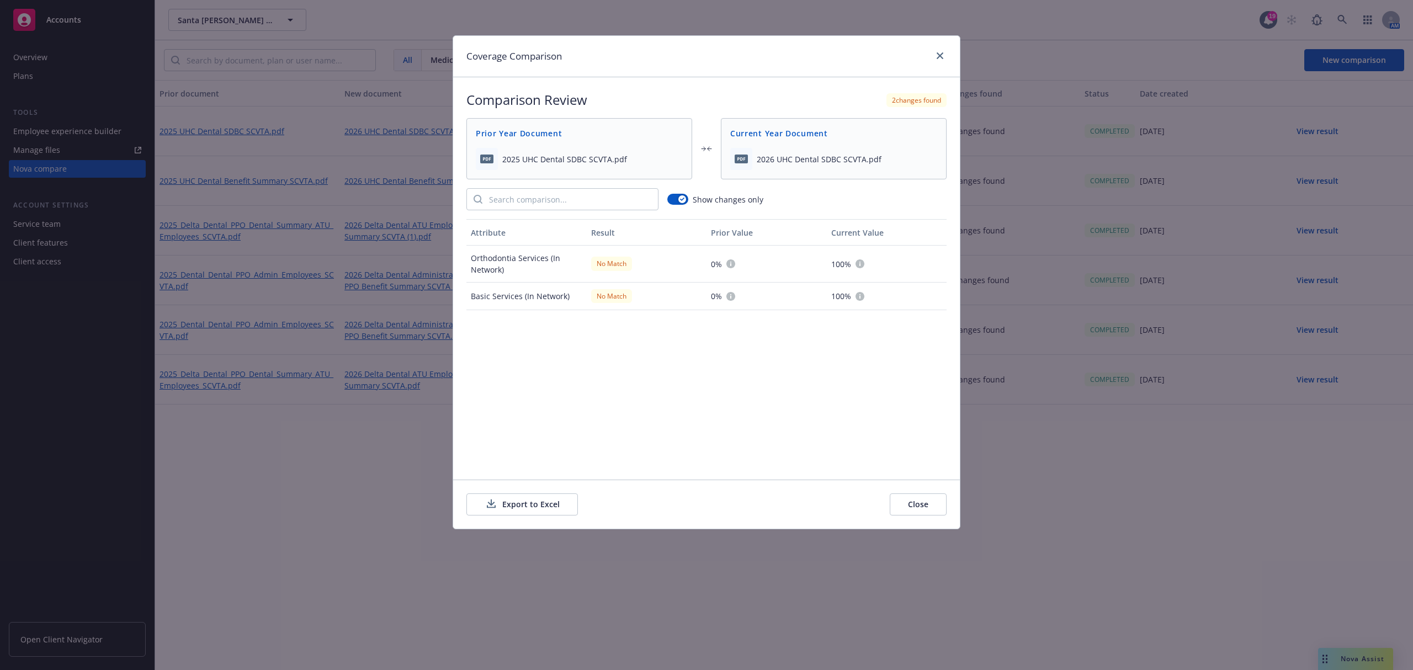
click at [916, 501] on button "Close" at bounding box center [918, 504] width 57 height 22
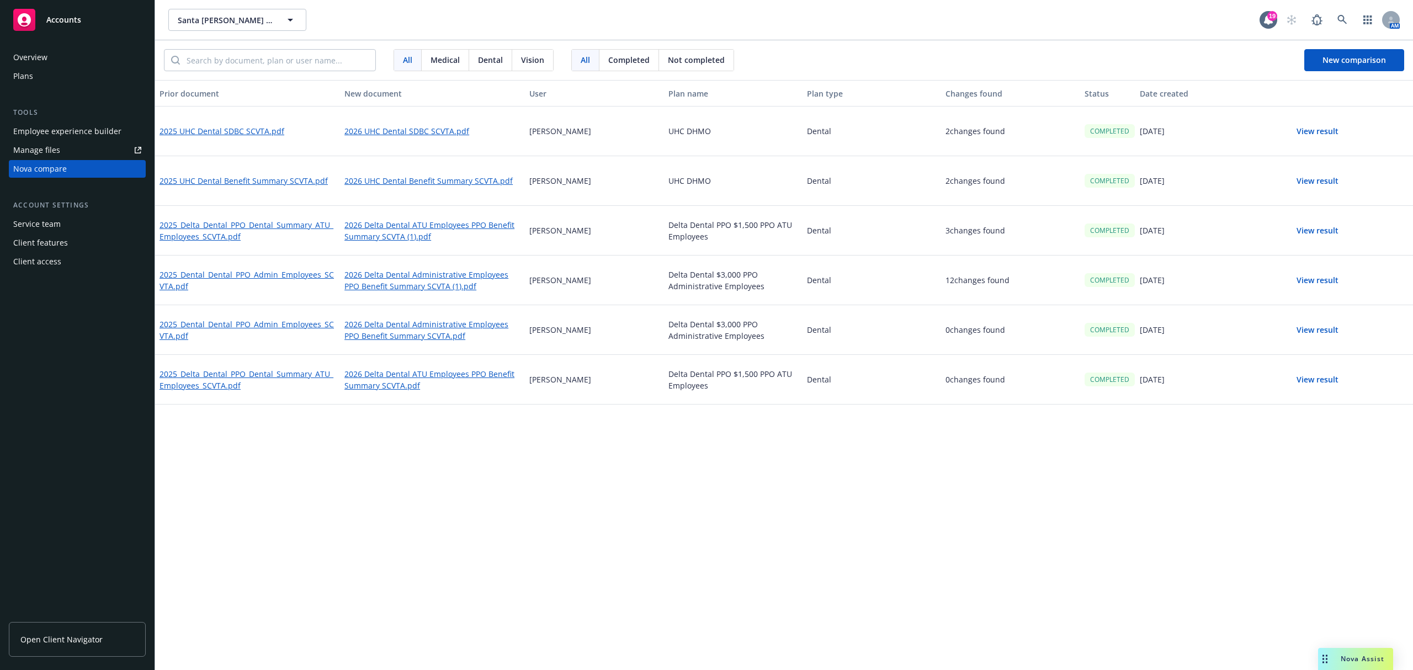
click at [1322, 128] on button "View result" at bounding box center [1317, 131] width 77 height 22
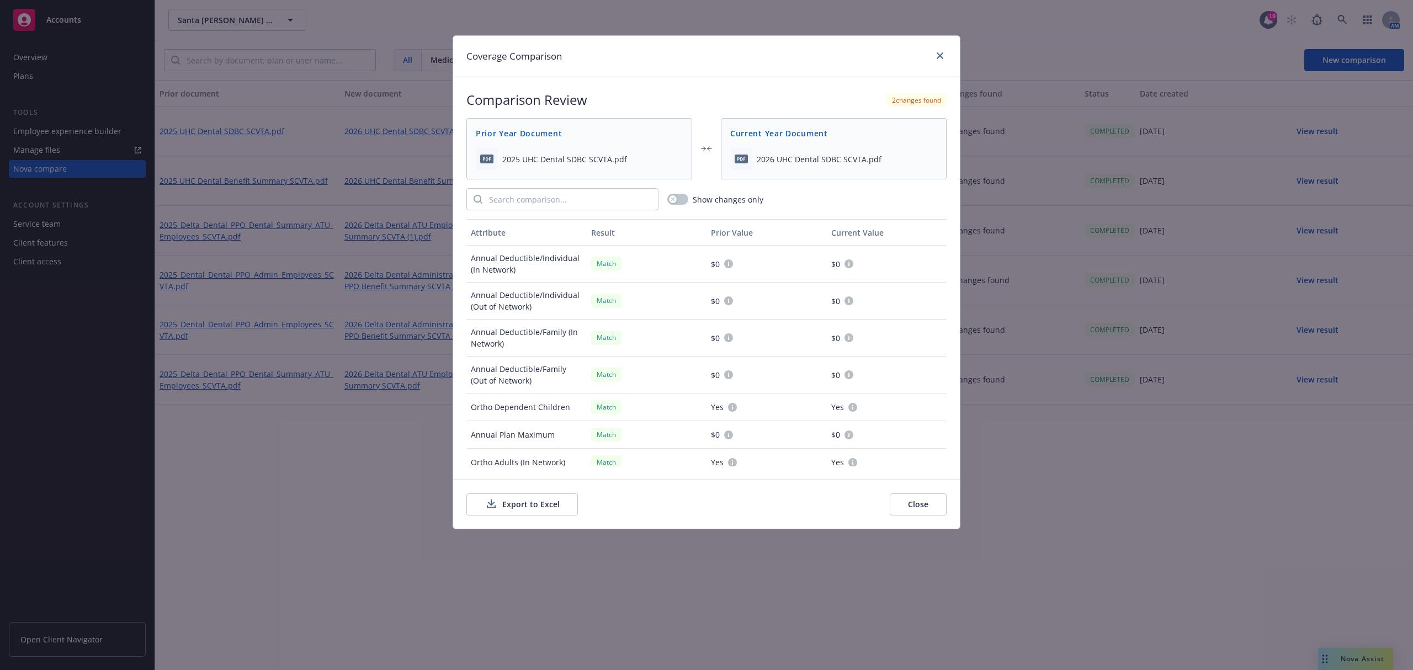
click at [539, 515] on button "Export to Excel" at bounding box center [521, 504] width 111 height 22
click at [937, 54] on icon "close" at bounding box center [940, 55] width 7 height 7
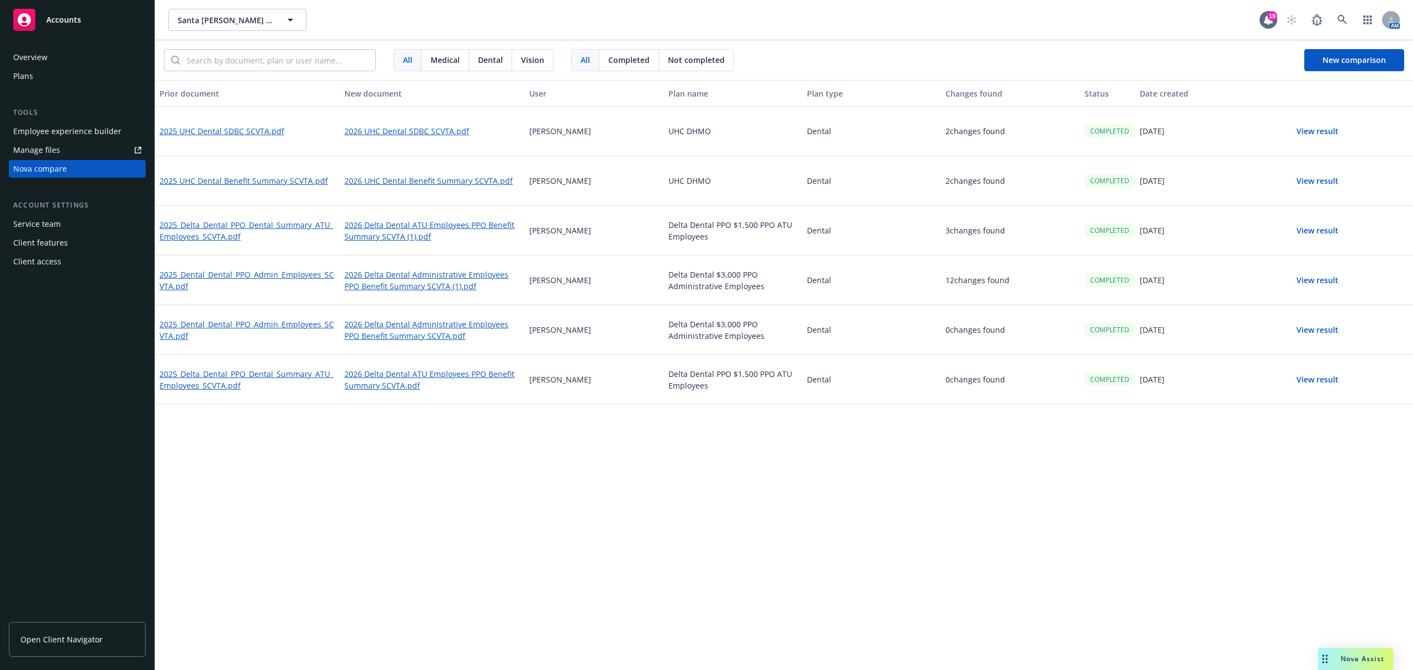
click at [1316, 184] on button "View result" at bounding box center [1317, 181] width 77 height 22
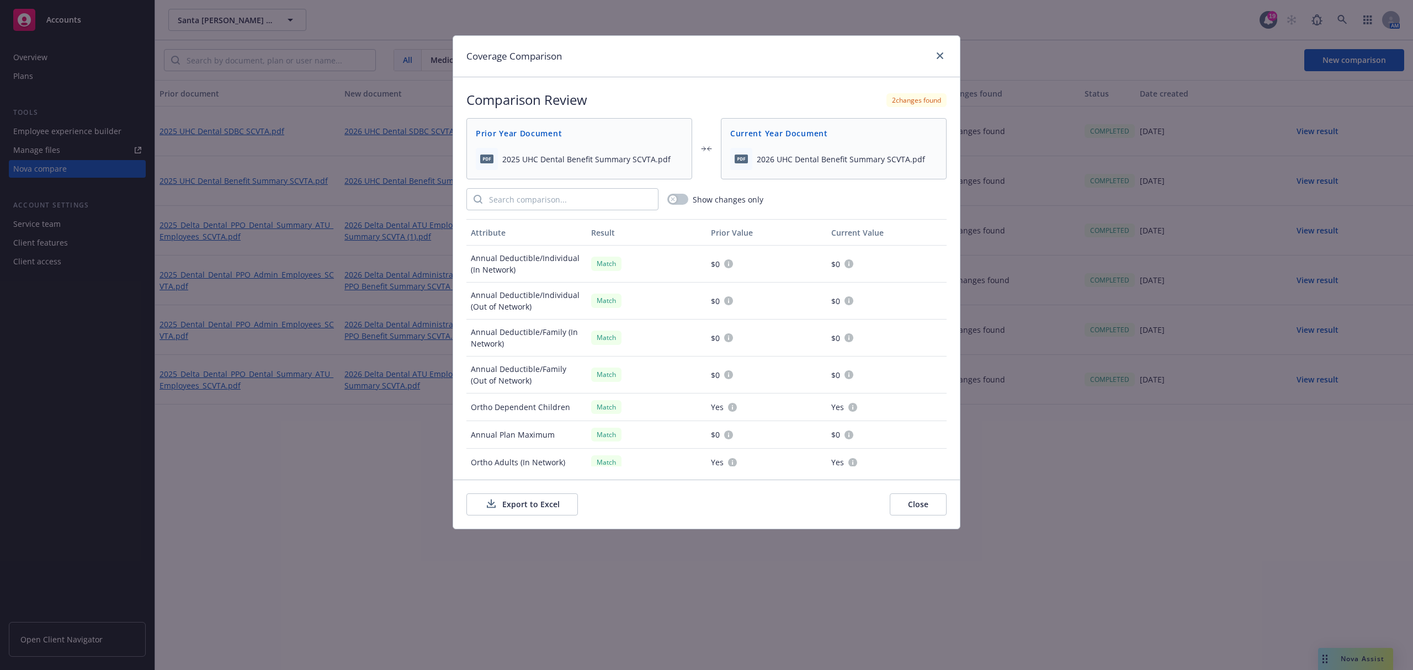
click at [485, 504] on icon at bounding box center [491, 504] width 13 height 14
click at [937, 58] on icon "close" at bounding box center [940, 55] width 7 height 7
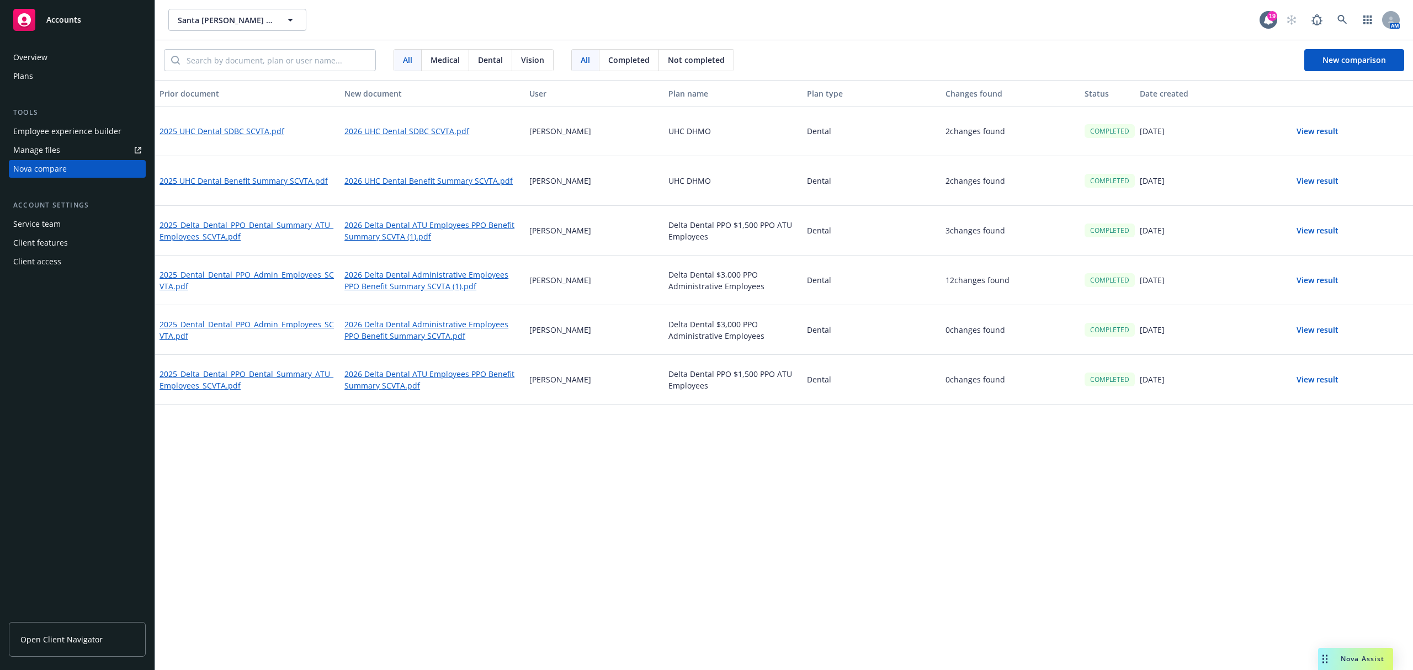
click at [1332, 129] on button "View result" at bounding box center [1317, 131] width 77 height 22
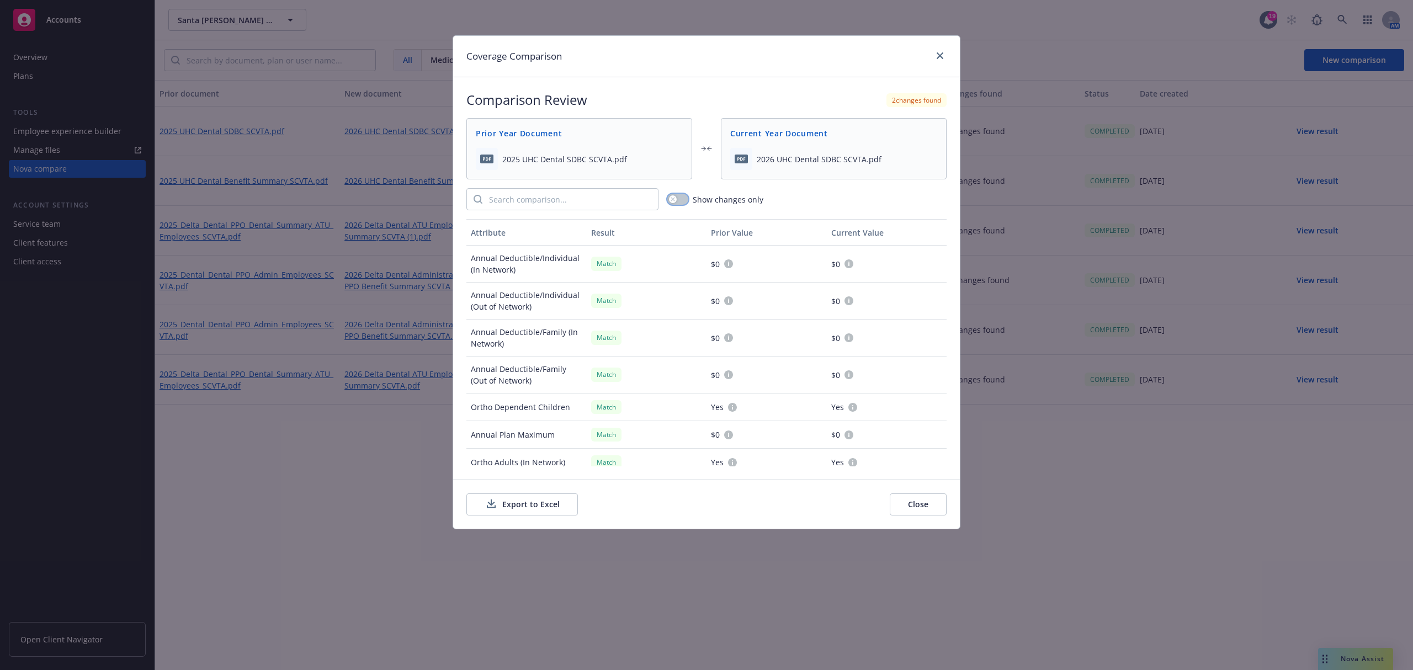
click at [678, 196] on button "button" at bounding box center [677, 199] width 21 height 11
